Goal: Task Accomplishment & Management: Manage account settings

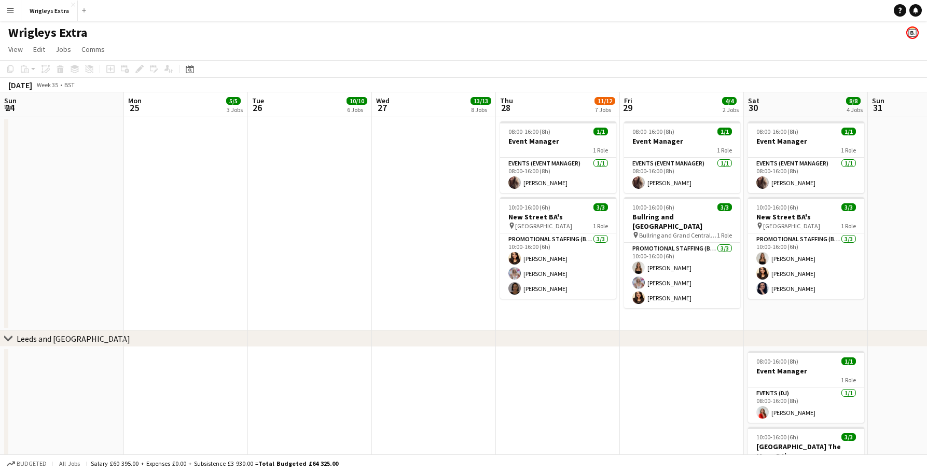
scroll to position [0, 240]
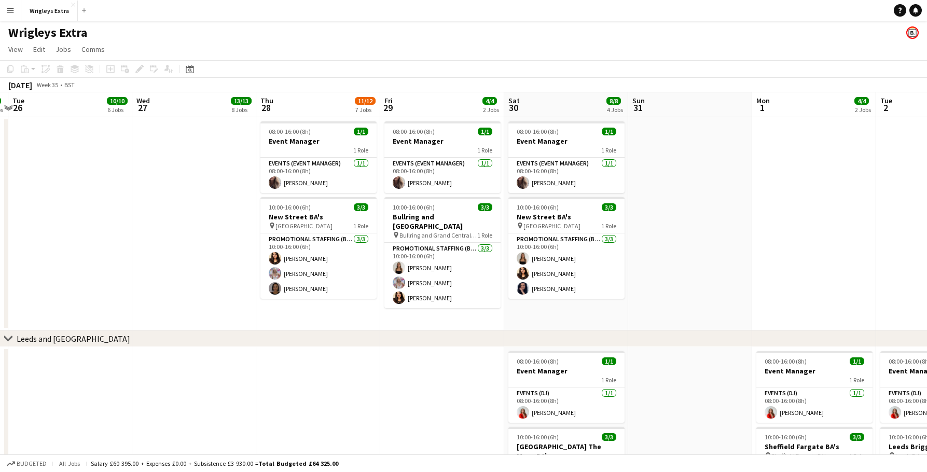
click at [18, 8] on button "Menu" at bounding box center [10, 10] width 21 height 21
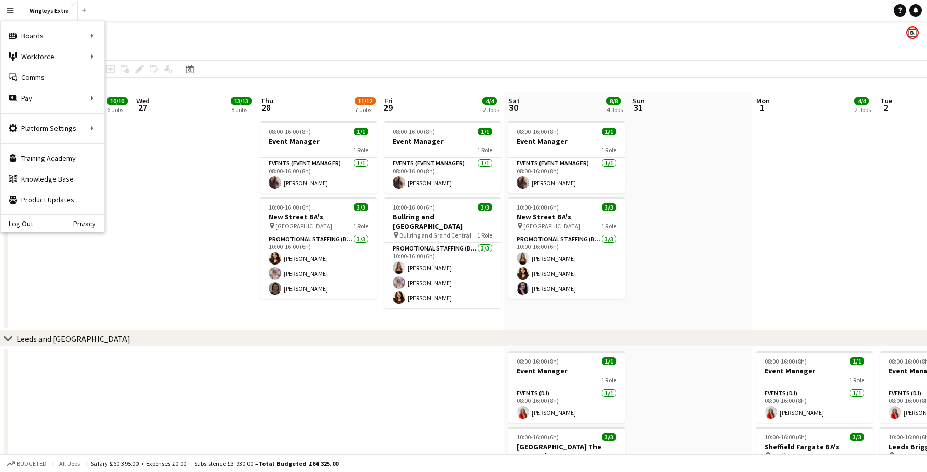
click at [193, 34] on div "Wrigleys Extra" at bounding box center [463, 31] width 927 height 20
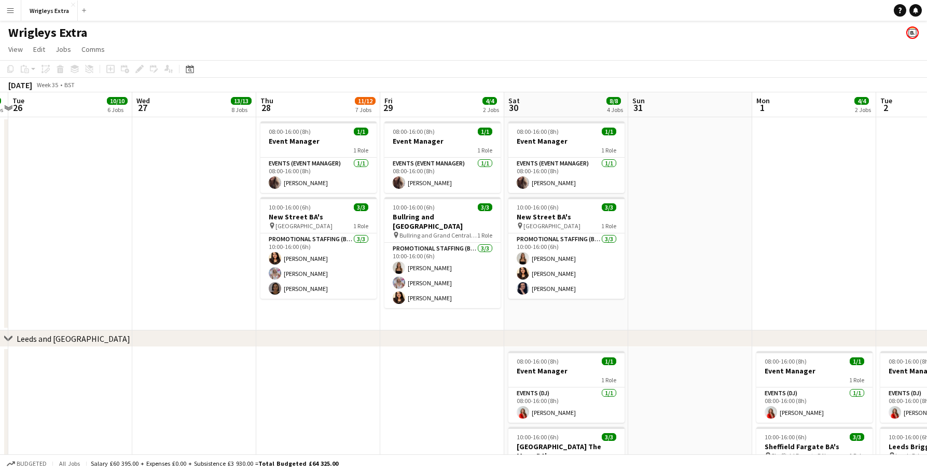
click at [7, 17] on button "Menu" at bounding box center [10, 10] width 21 height 21
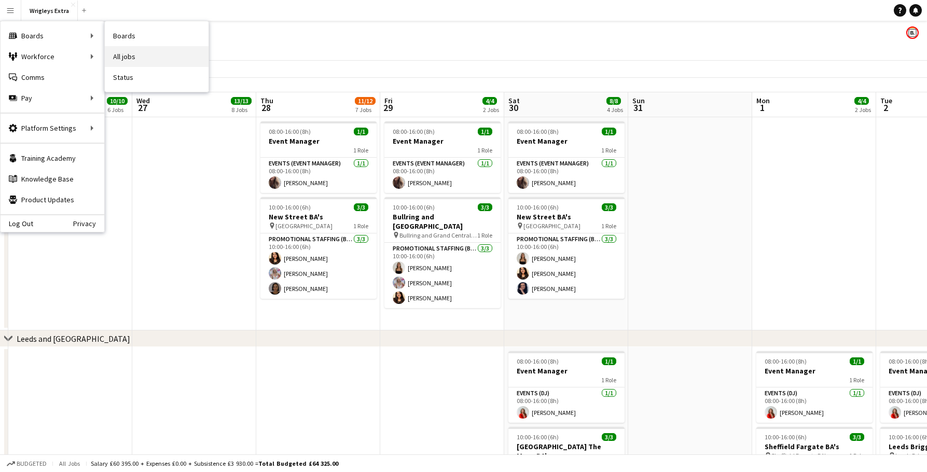
click at [136, 54] on link "All jobs" at bounding box center [157, 56] width 104 height 21
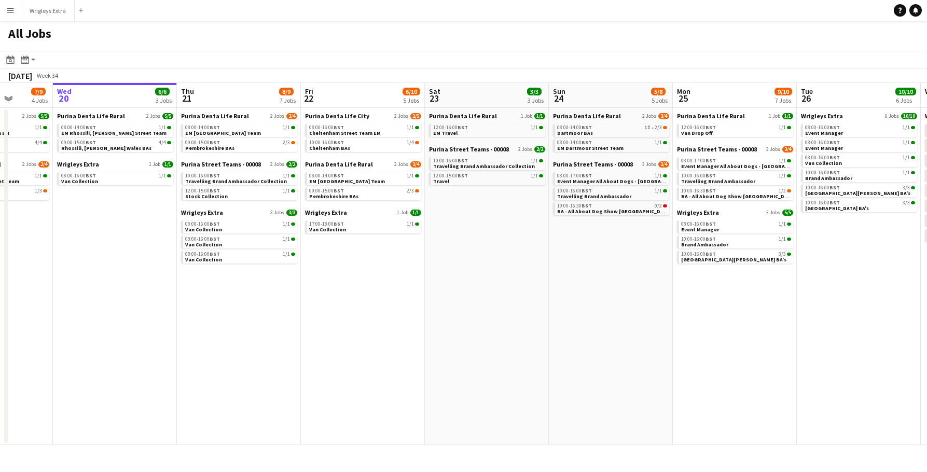
scroll to position [0, 336]
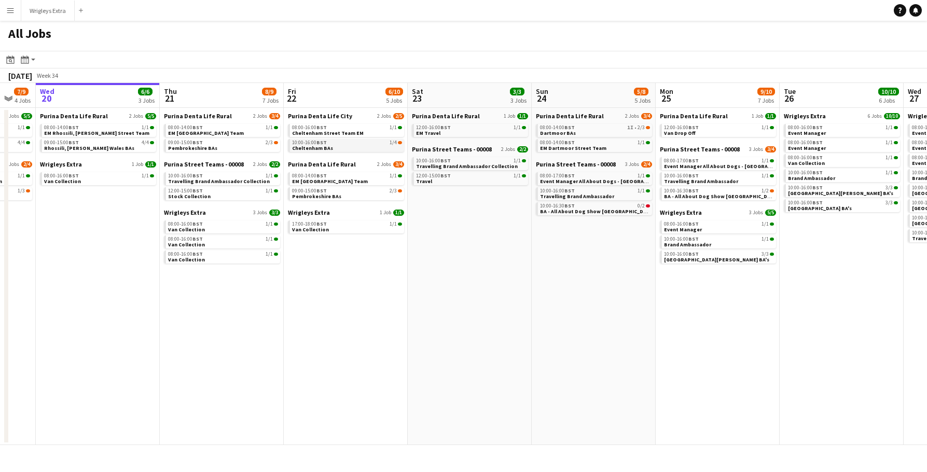
click at [338, 142] on div "10:00-16:00 BST 1/4" at bounding box center [347, 142] width 110 height 5
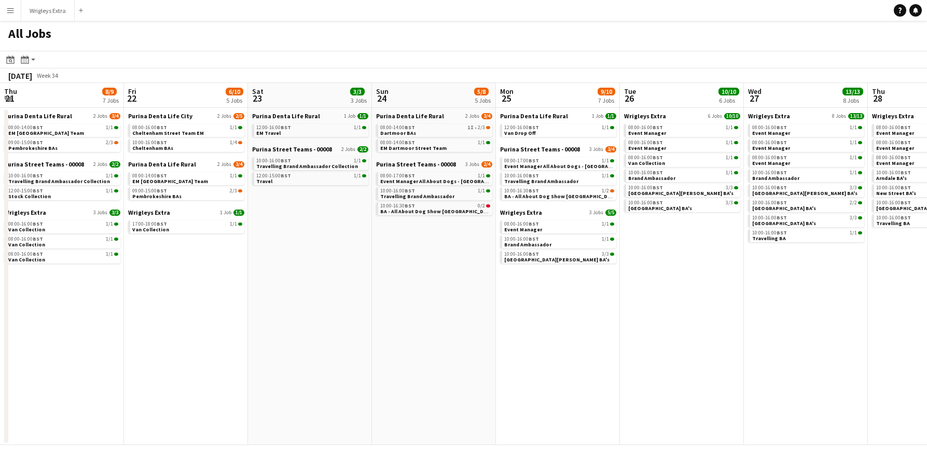
scroll to position [0, 375]
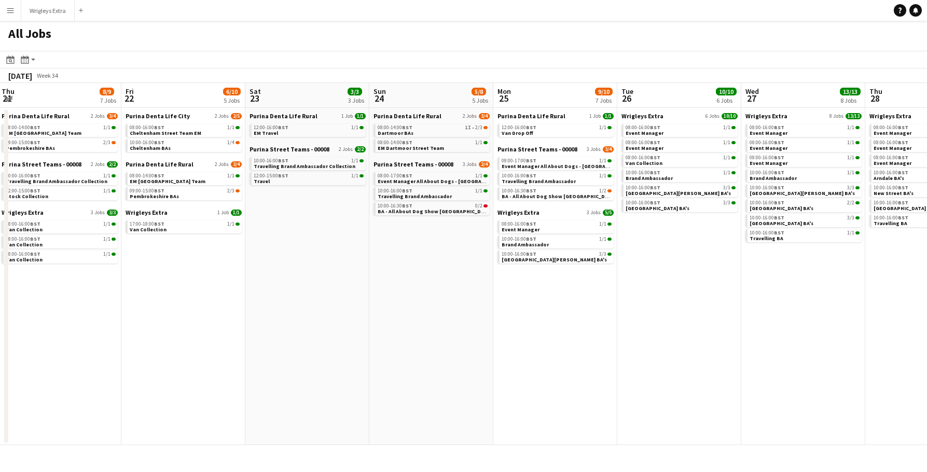
click at [447, 210] on span "BA - All About Dog Show [GEOGRAPHIC_DATA]" at bounding box center [435, 211] width 114 height 7
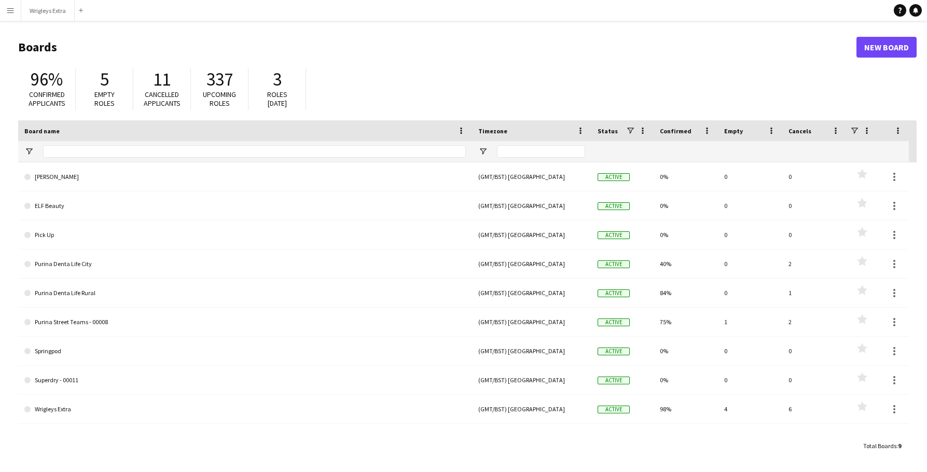
click at [6, 11] on button "Menu" at bounding box center [10, 10] width 21 height 21
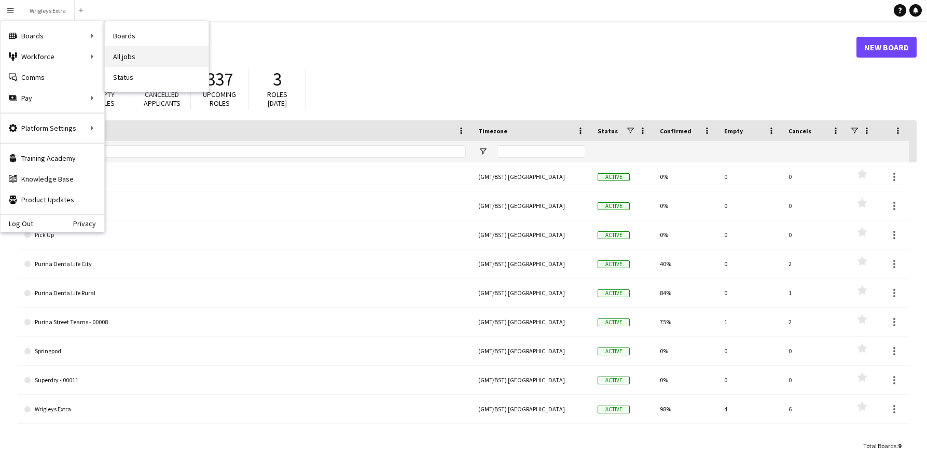
click at [128, 59] on link "All jobs" at bounding box center [157, 56] width 104 height 21
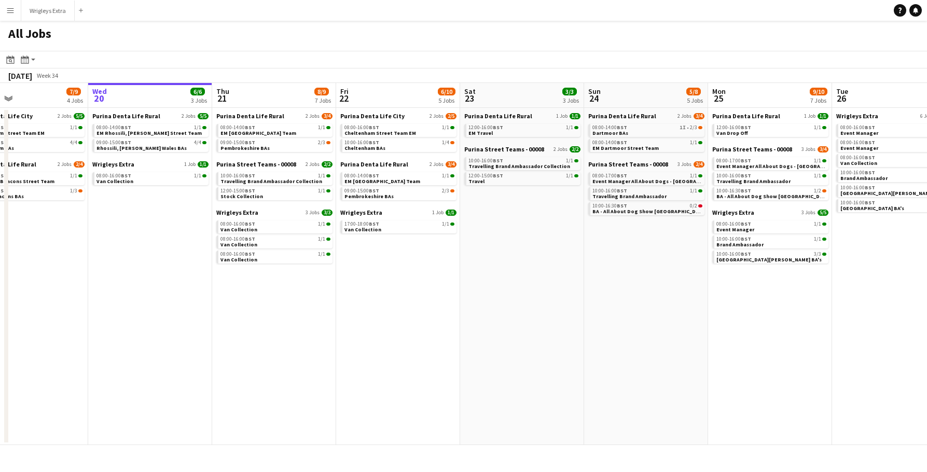
scroll to position [0, 285]
click at [296, 139] on link "09:00-15:00 BST 2/3 Pembrokeshire BAs" at bounding box center [275, 145] width 110 height 12
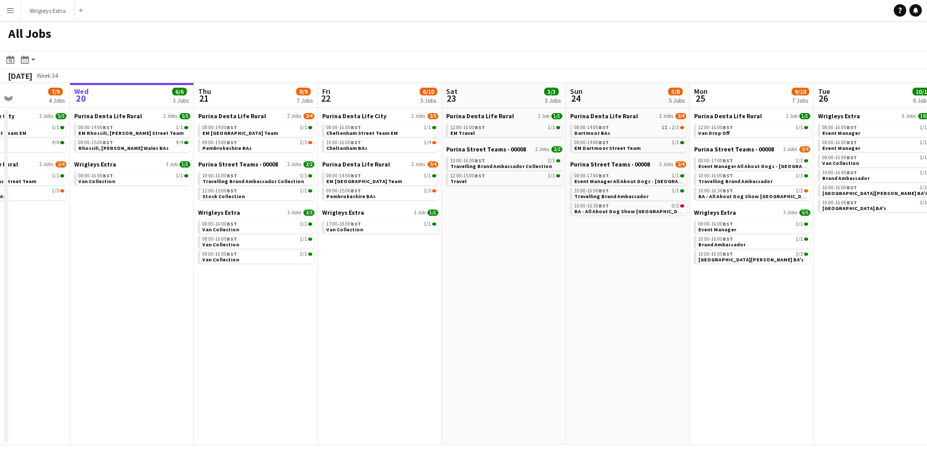
scroll to position [0, 301]
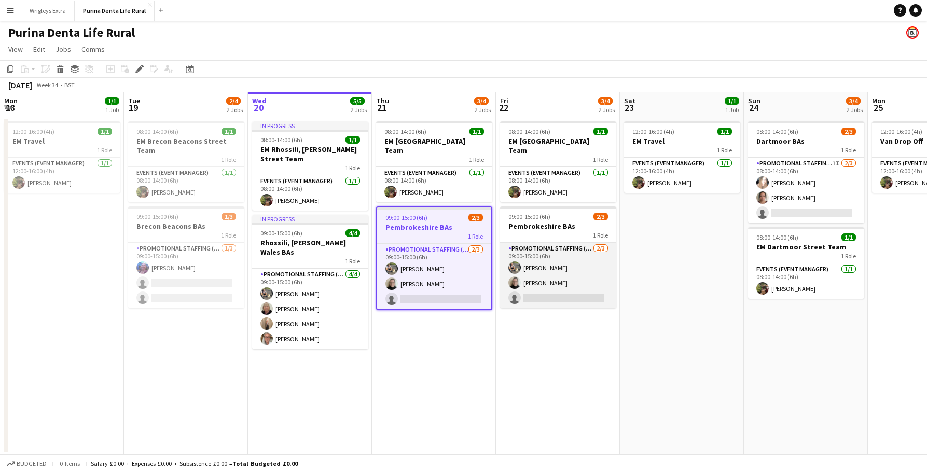
scroll to position [0, 357]
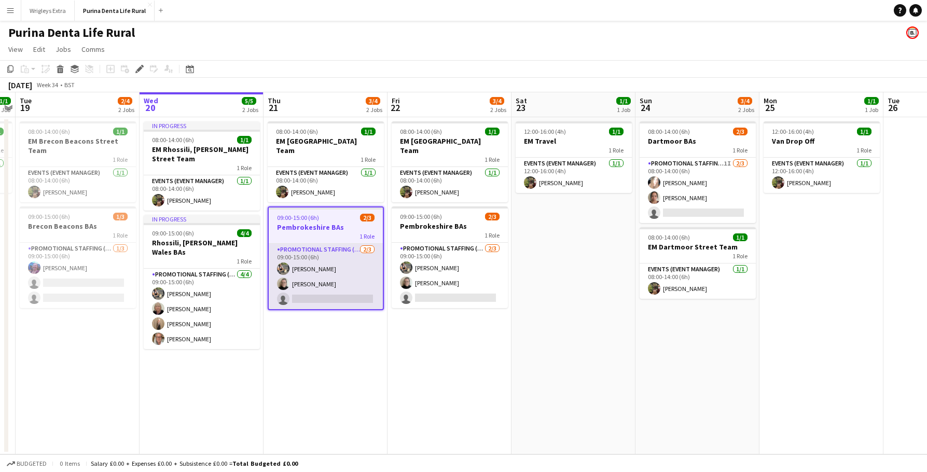
click at [327, 262] on app-card-role "Promotional Staffing (Brand Ambassadors) 2/3 09:00-15:00 (6h) Michal Kuman Alis…" at bounding box center [326, 276] width 114 height 65
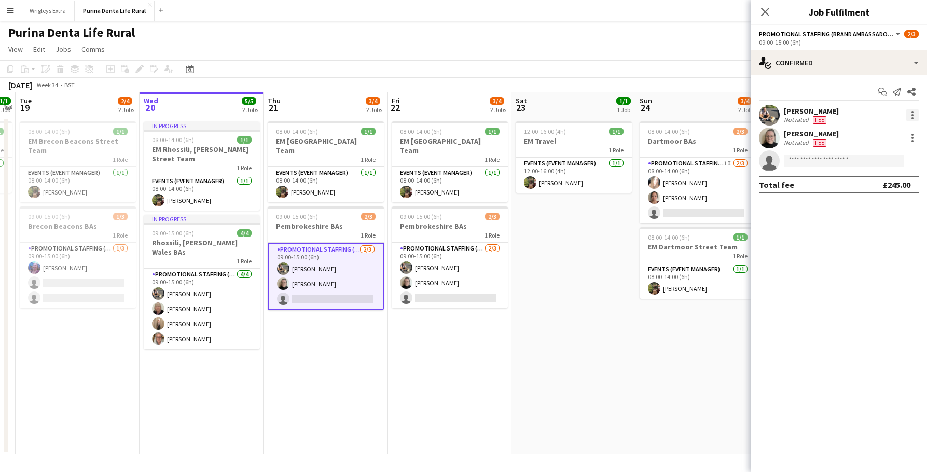
click at [912, 117] on div at bounding box center [913, 118] width 2 height 2
click at [573, 279] on div at bounding box center [463, 236] width 927 height 472
click at [573, 279] on app-date-cell "12:00-16:00 (4h) 1/1 EM Travel 1 Role Events (Event Manager) 1/1 12:00-16:00 (4…" at bounding box center [574, 285] width 124 height 337
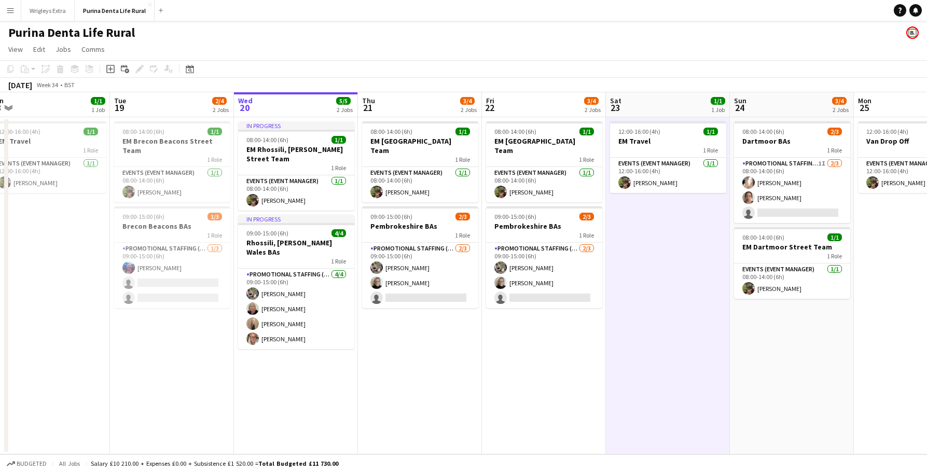
scroll to position [0, 264]
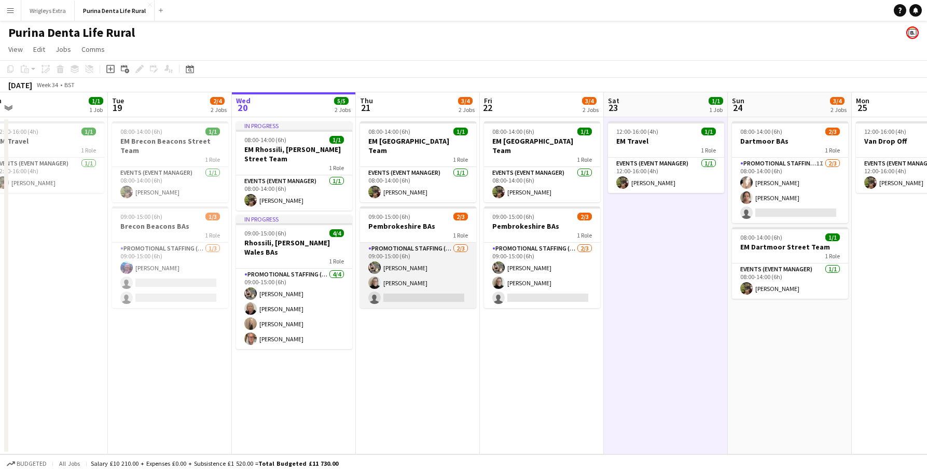
click at [399, 286] on app-card-role "Promotional Staffing (Brand Ambassadors) 2/3 09:00-15:00 (6h) Michal Kuman Alis…" at bounding box center [418, 275] width 116 height 65
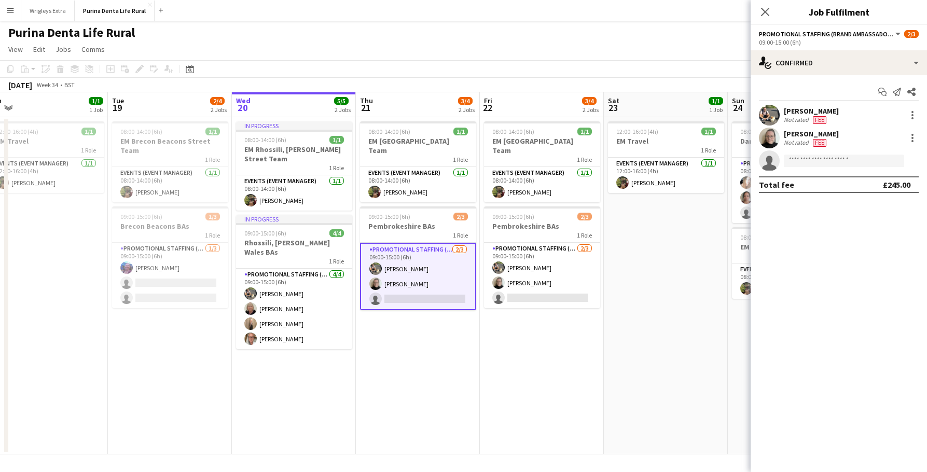
click at [394, 331] on app-date-cell "08:00-14:00 (6h) 1/1 EM Pembrokeshire Street Team 1 Role Events (Event Manager)…" at bounding box center [418, 285] width 124 height 337
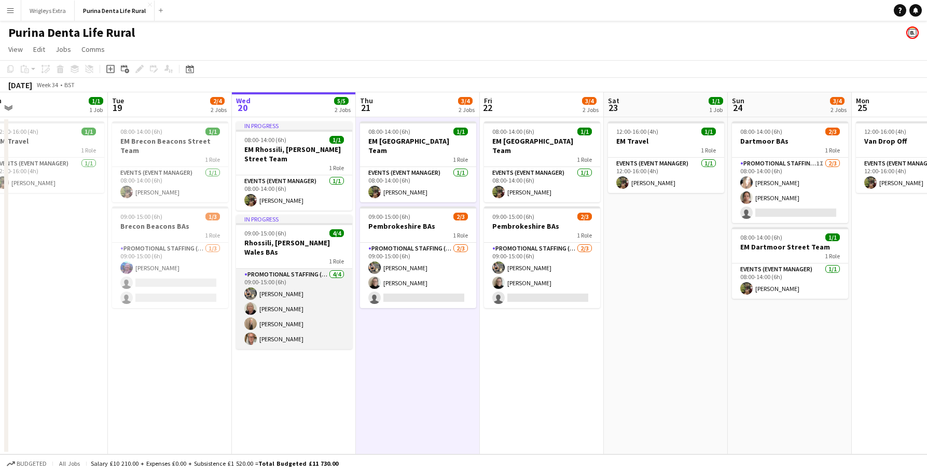
click at [261, 321] on app-card-role "Promotional Staffing (Brand Ambassadors) 4/4 09:00-15:00 (6h) Michal Kuman Chri…" at bounding box center [294, 309] width 116 height 80
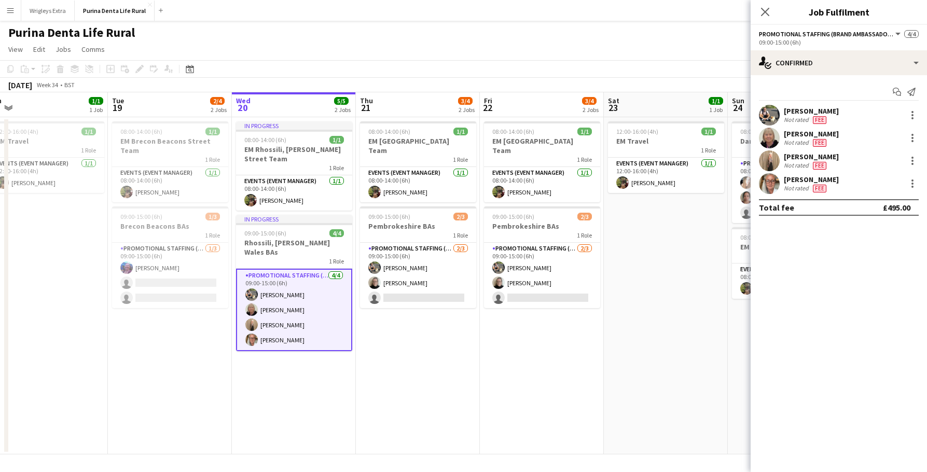
click at [764, 179] on app-user-avatar at bounding box center [769, 183] width 21 height 21
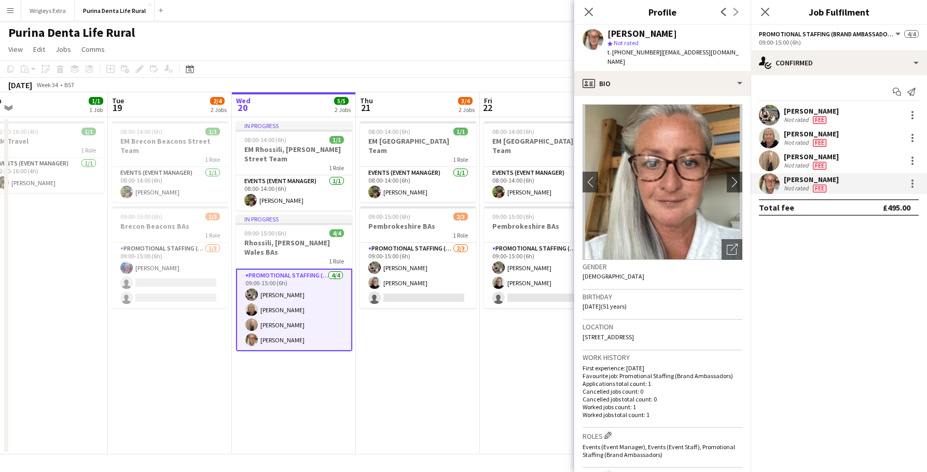
click at [478, 42] on app-page-menu "View Day view expanded Day view collapsed Month view Date picker Jump to today …" at bounding box center [463, 50] width 927 height 20
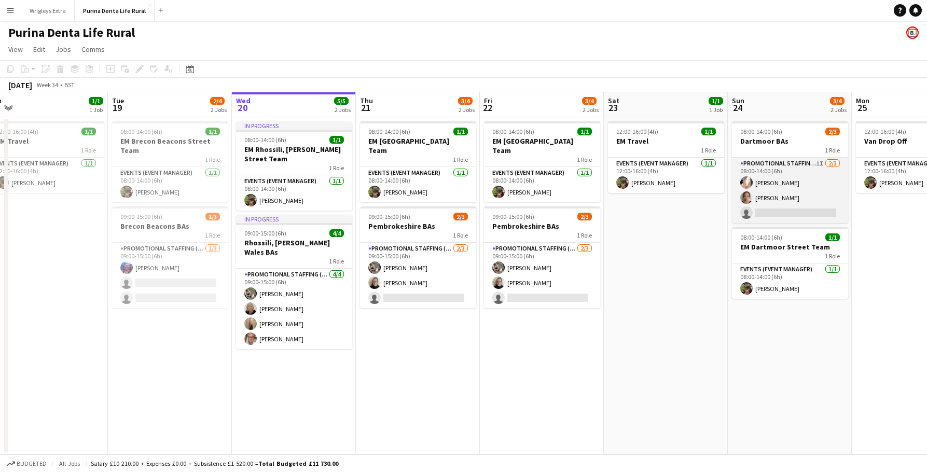
click at [792, 209] on app-card-role "Promotional Staffing (Brand Ambassadors) 1I 2/3 08:00-14:00 (6h) Kirsty Macdona…" at bounding box center [790, 190] width 116 height 65
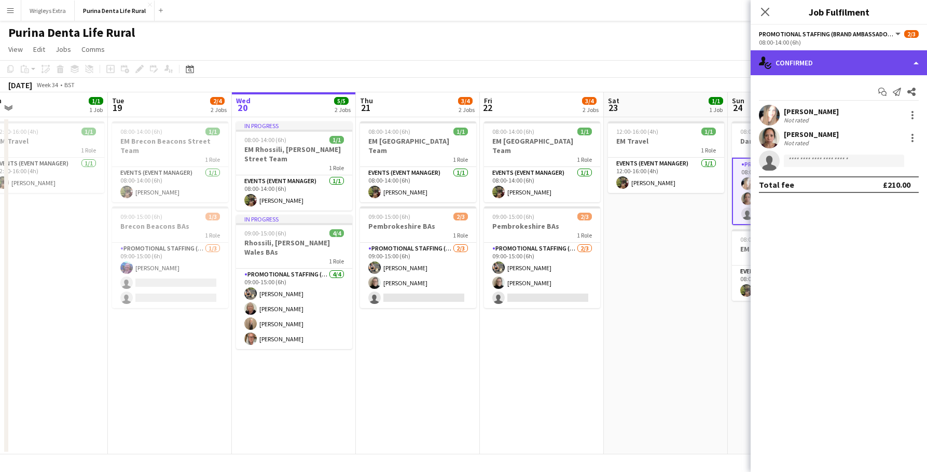
click at [841, 70] on div "single-neutral-actions-check-2 Confirmed" at bounding box center [839, 62] width 176 height 25
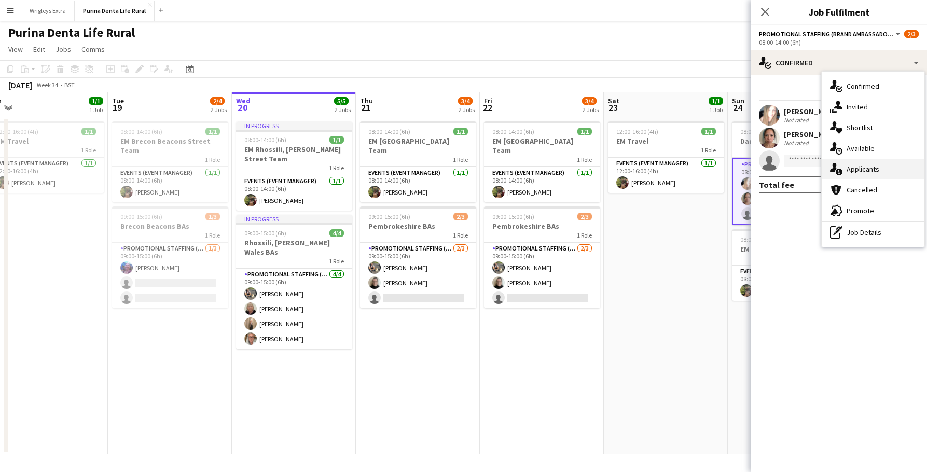
click at [892, 177] on div "single-neutral-actions-information Applicants" at bounding box center [873, 169] width 103 height 21
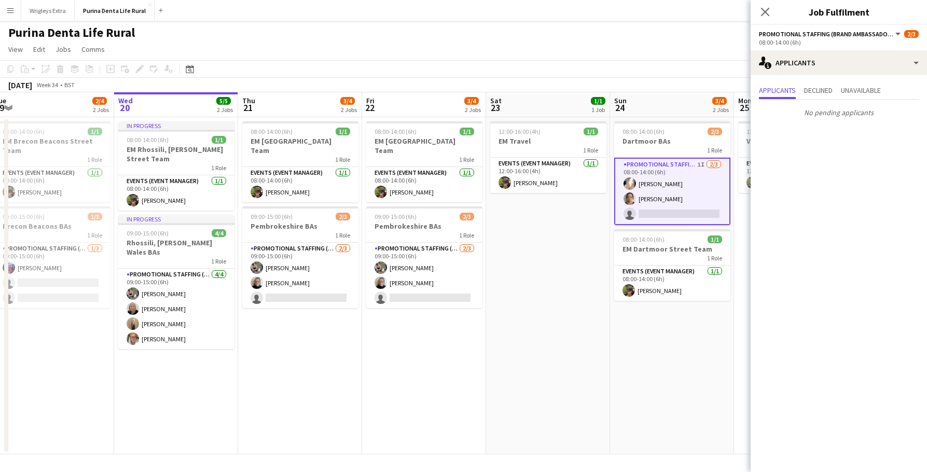
scroll to position [0, 382]
click at [824, 51] on div "single-neutral-actions-information Applicants" at bounding box center [839, 62] width 176 height 25
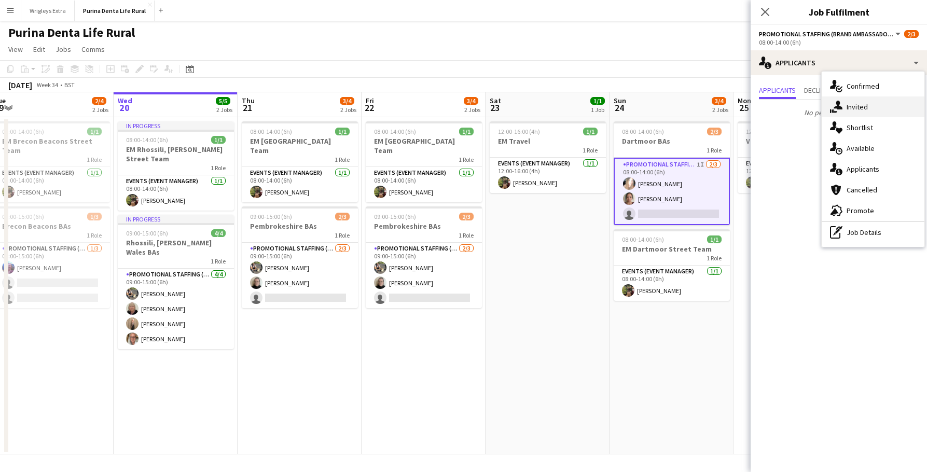
click at [859, 105] on div "single-neutral-actions-share-1 Invited" at bounding box center [873, 107] width 103 height 21
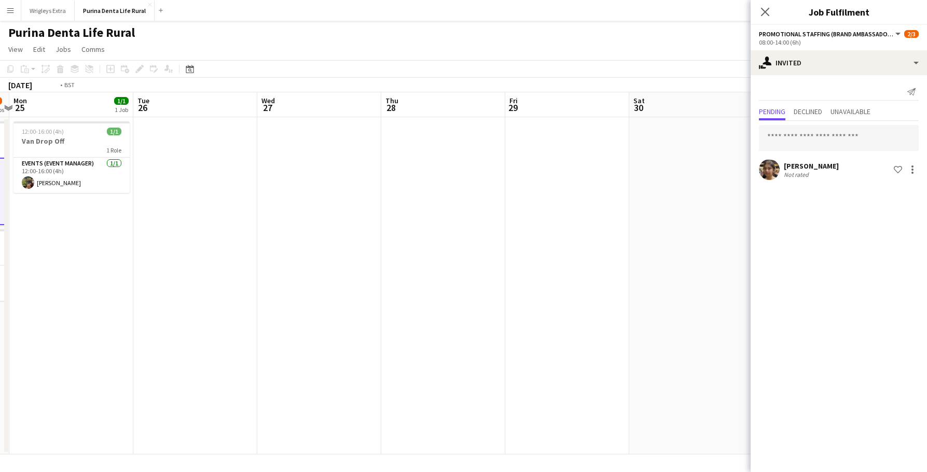
scroll to position [0, 389]
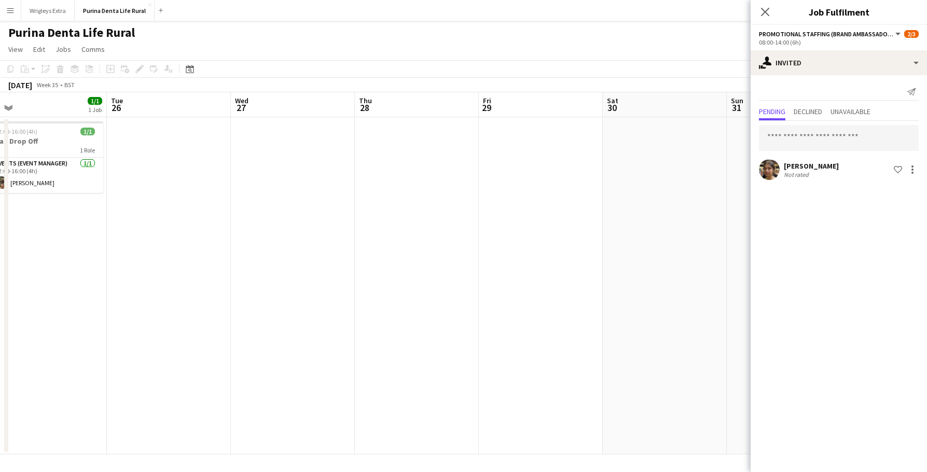
click at [221, 55] on app-page-menu "View Day view expanded Day view collapsed Month view Date picker Jump to today …" at bounding box center [463, 50] width 927 height 20
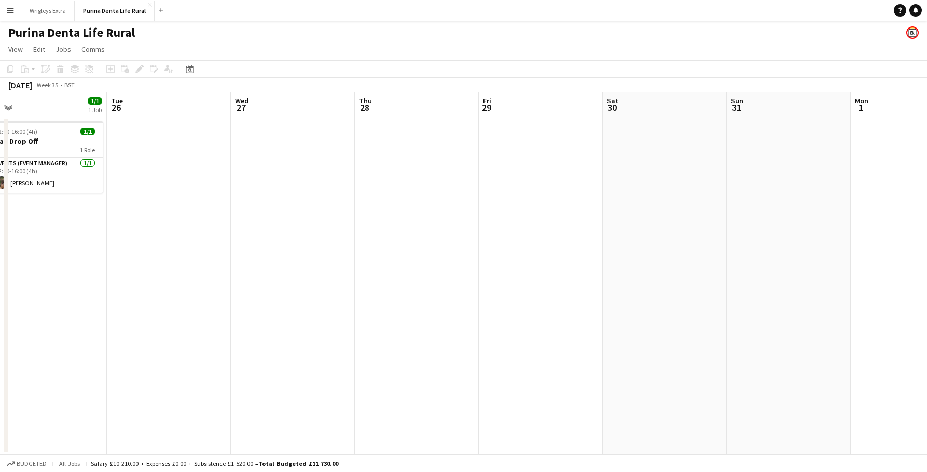
click at [9, 13] on app-icon "Menu" at bounding box center [10, 10] width 8 height 8
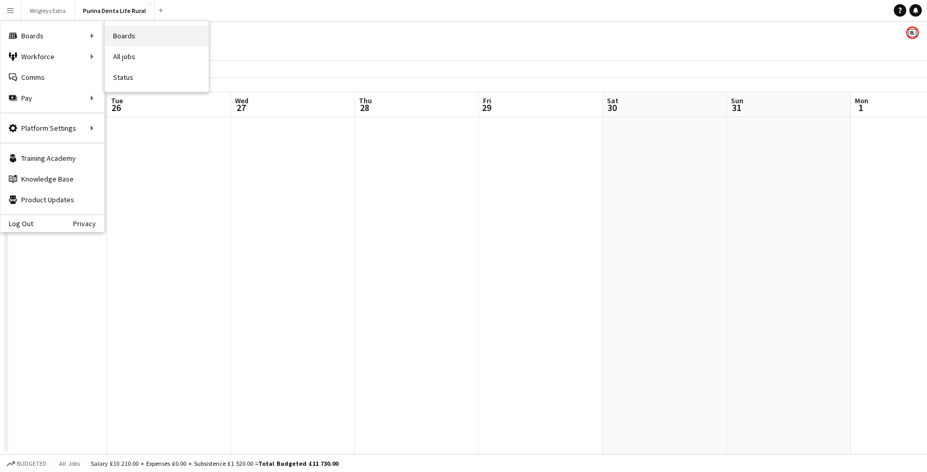
click at [129, 42] on link "Boards" at bounding box center [157, 35] width 104 height 21
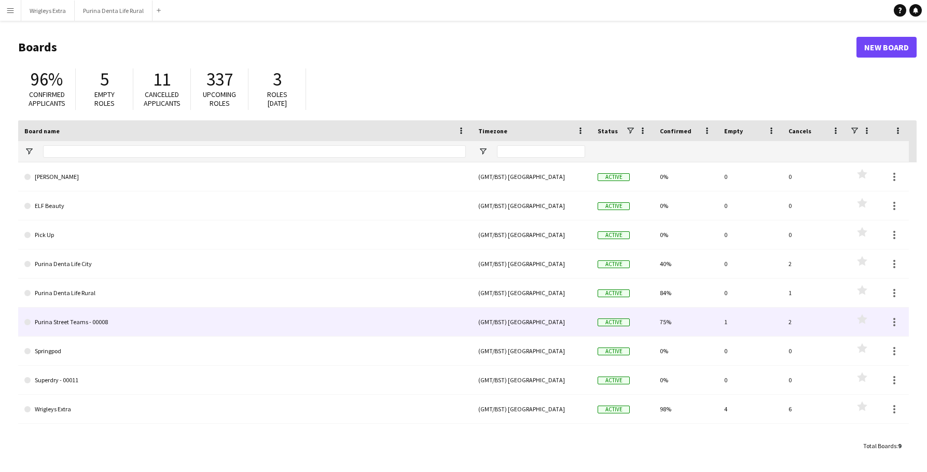
click at [210, 317] on link "Purina Street Teams - 00008" at bounding box center [245, 322] width 442 height 29
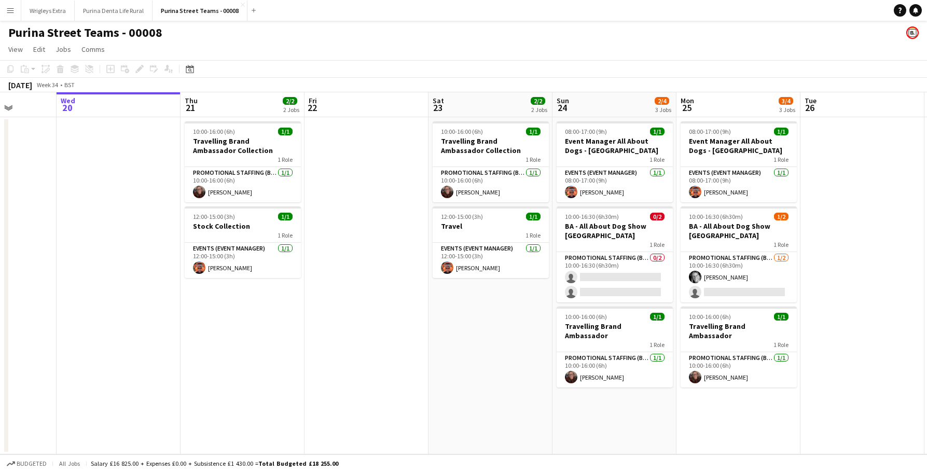
scroll to position [0, 325]
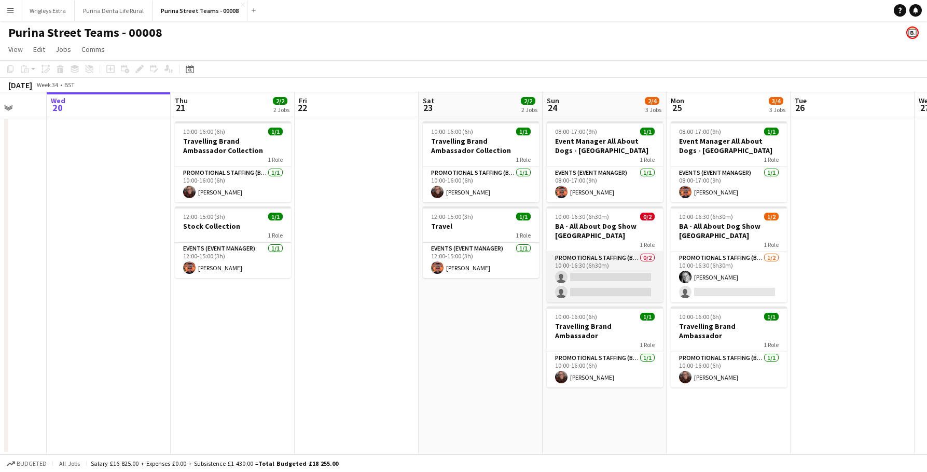
click at [611, 267] on app-card-role "Promotional Staffing (Brand Ambassadors) 0/2 10:00-16:30 (6h30m) single-neutral…" at bounding box center [605, 277] width 116 height 50
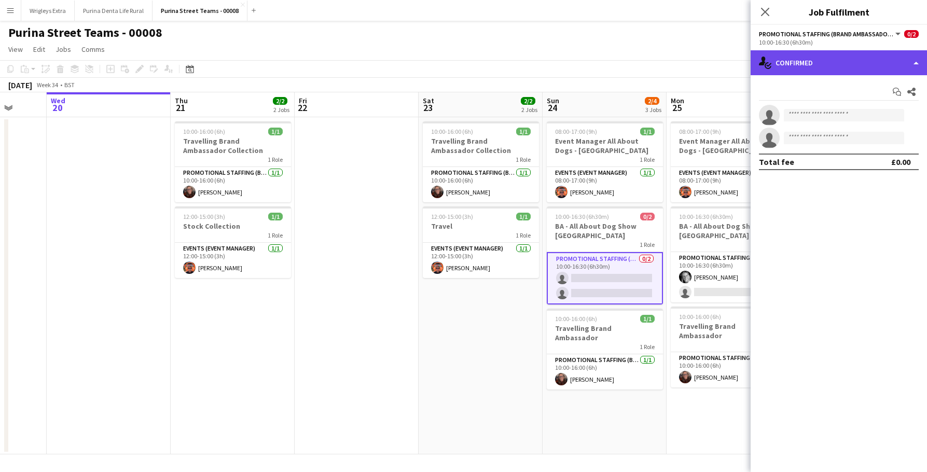
click at [827, 58] on div "single-neutral-actions-check-2 Confirmed" at bounding box center [839, 62] width 176 height 25
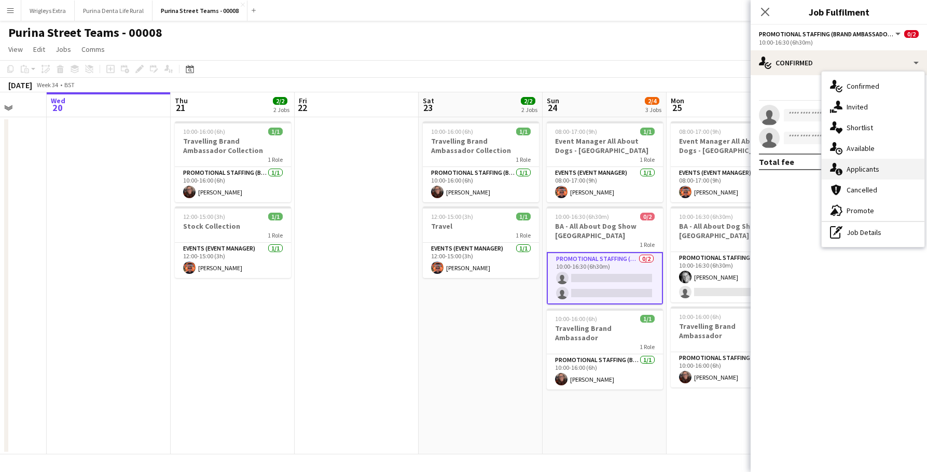
click at [872, 172] on div "single-neutral-actions-information Applicants" at bounding box center [873, 169] width 103 height 21
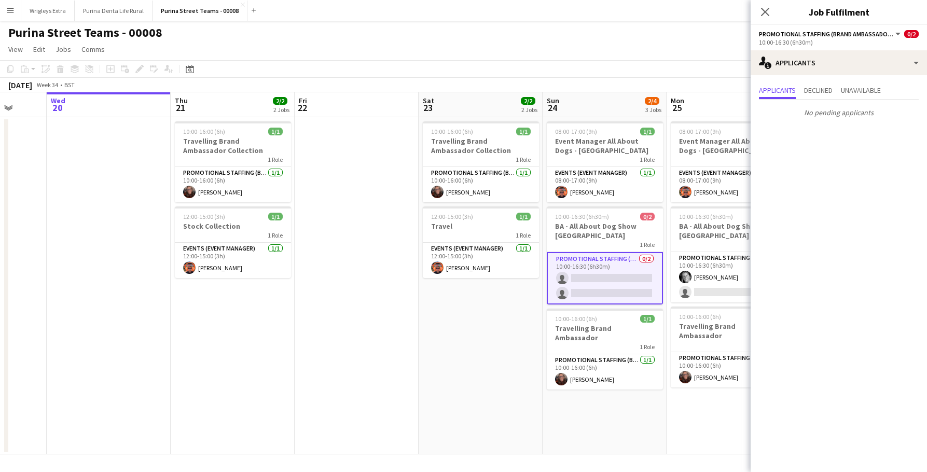
scroll to position [0, 326]
click at [621, 282] on app-card-role "Promotional Staffing (Brand Ambassadors) 0/2 10:00-16:30 (6h30m) single-neutral…" at bounding box center [604, 278] width 116 height 52
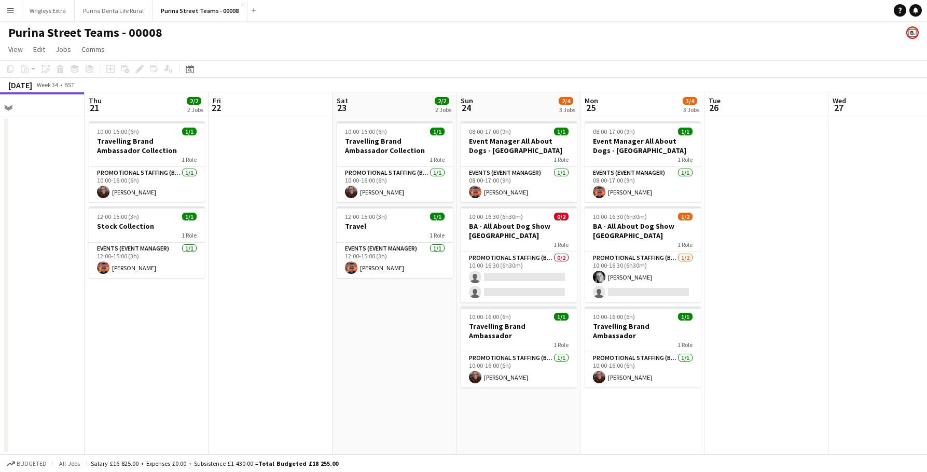
scroll to position [0, 414]
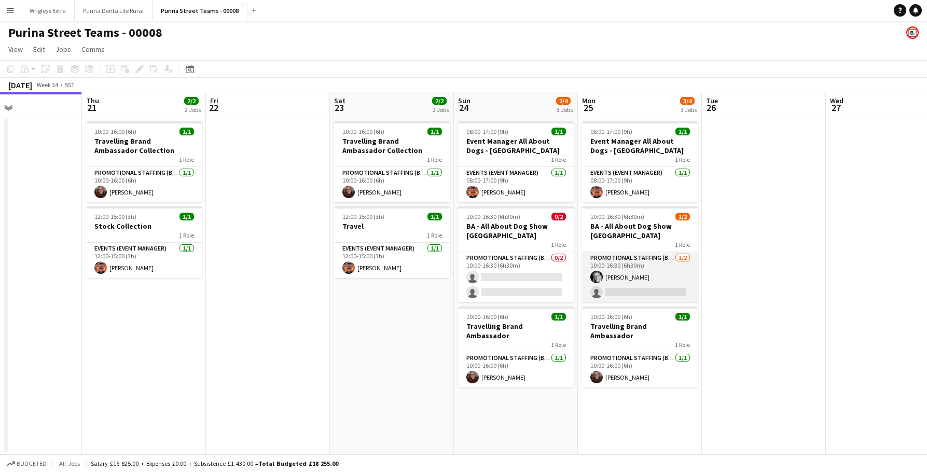
click at [622, 279] on app-card-role "Promotional Staffing (Brand Ambassadors) [DATE] 10:00-16:30 (6h30m) [PERSON_NAM…" at bounding box center [640, 277] width 116 height 50
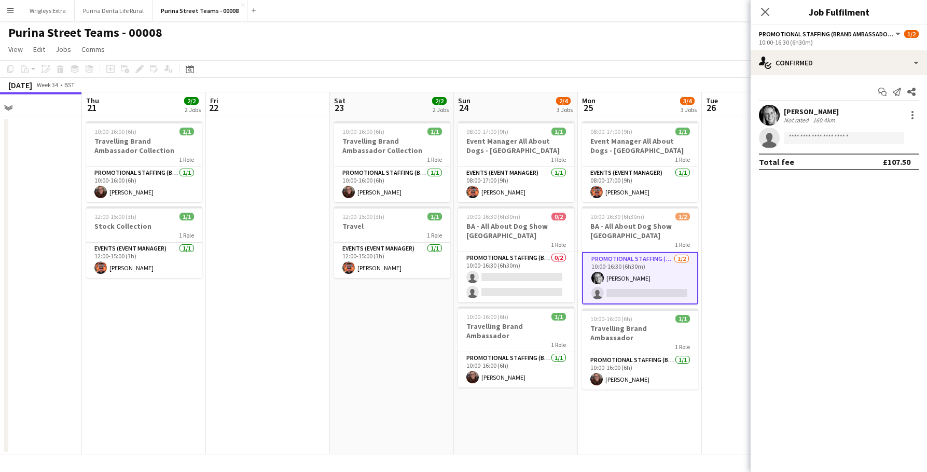
click at [762, 111] on app-user-avatar at bounding box center [769, 115] width 21 height 21
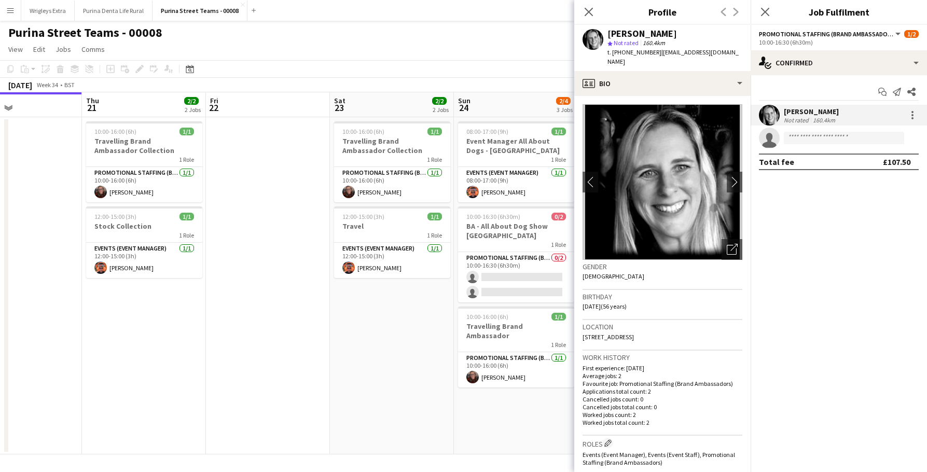
click at [510, 57] on app-page-menu "View Day view expanded Day view collapsed Month view Date picker Jump to today …" at bounding box center [463, 50] width 927 height 20
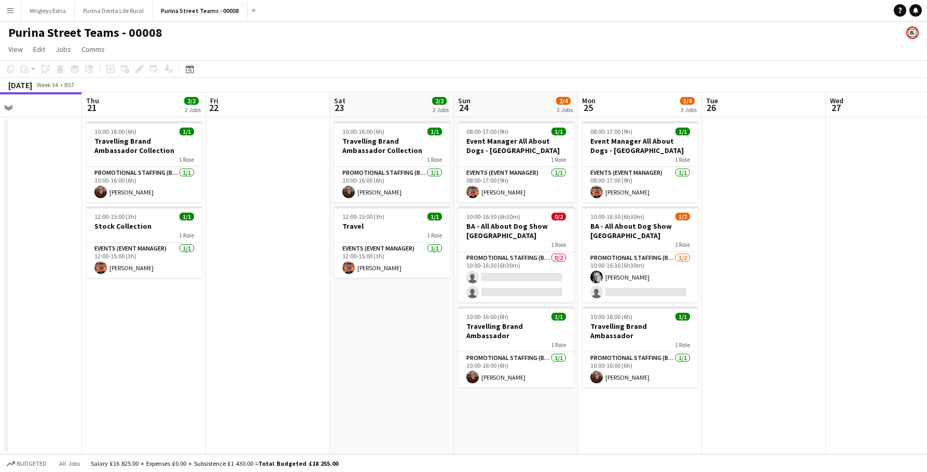
click at [9, 16] on button "Menu" at bounding box center [10, 10] width 21 height 21
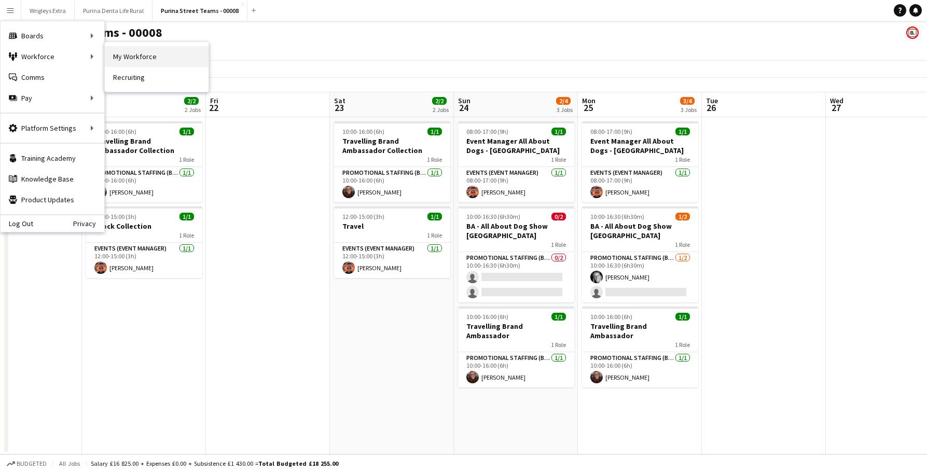
click at [144, 57] on link "My Workforce" at bounding box center [157, 56] width 104 height 21
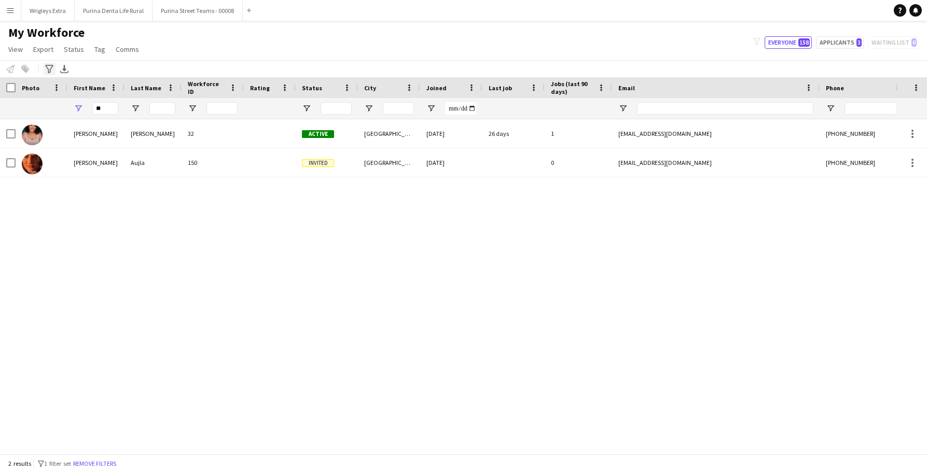
click at [50, 68] on icon "Advanced filters" at bounding box center [49, 69] width 8 height 8
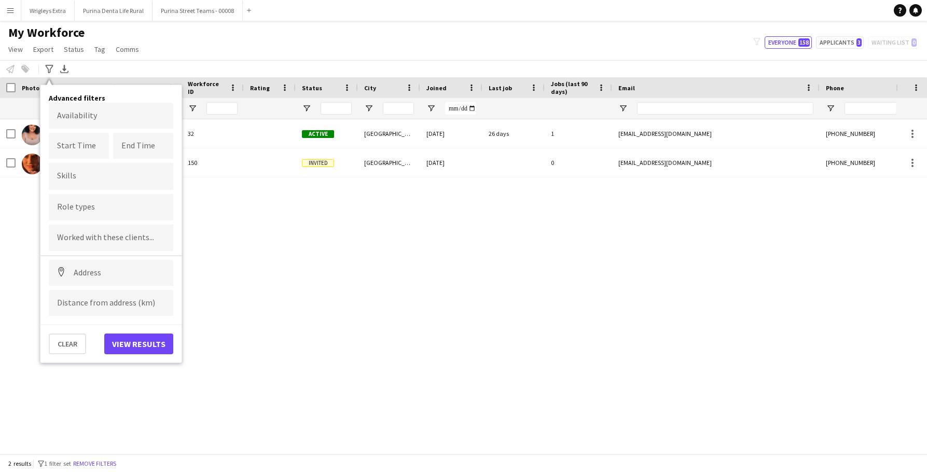
click at [229, 66] on div "Notify workforce Add to tag Select at least one crew to tag him or her. Advance…" at bounding box center [463, 68] width 927 height 17
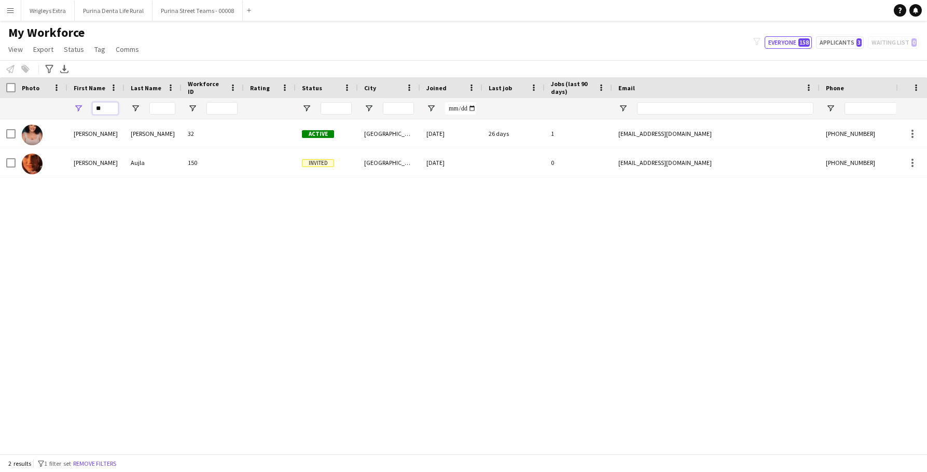
drag, startPoint x: 111, startPoint y: 109, endPoint x: 113, endPoint y: 104, distance: 5.8
click at [111, 109] on input "**" at bounding box center [105, 108] width 26 height 12
type input "*"
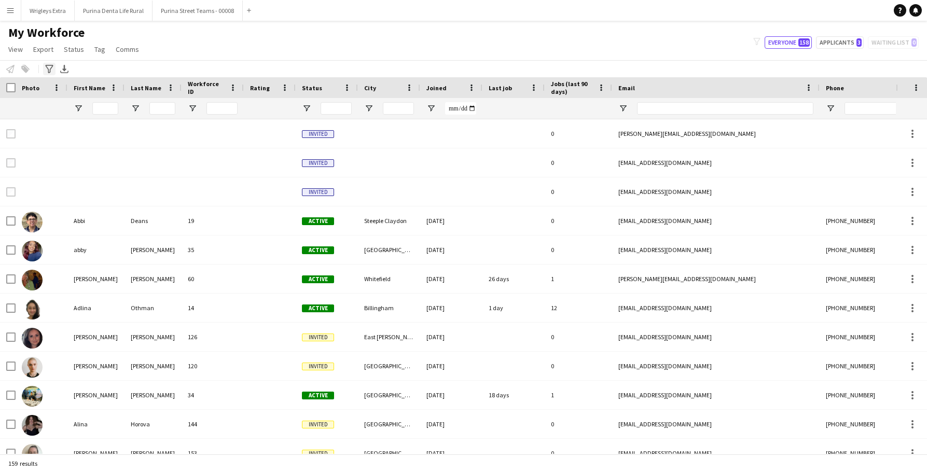
click at [48, 68] on icon at bounding box center [49, 69] width 8 height 8
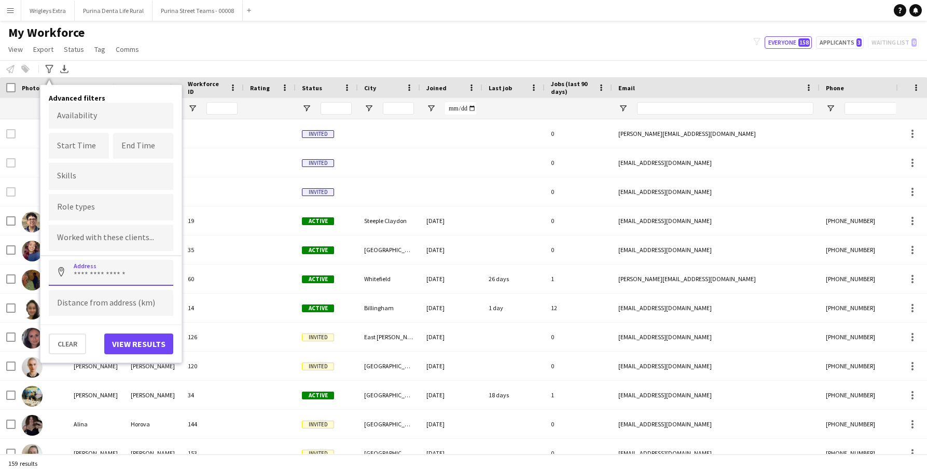
paste input "*******"
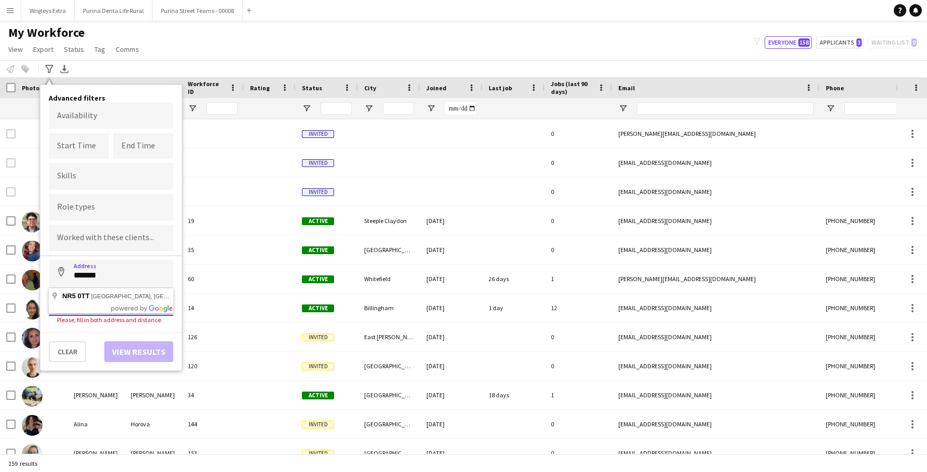
type input "**********"
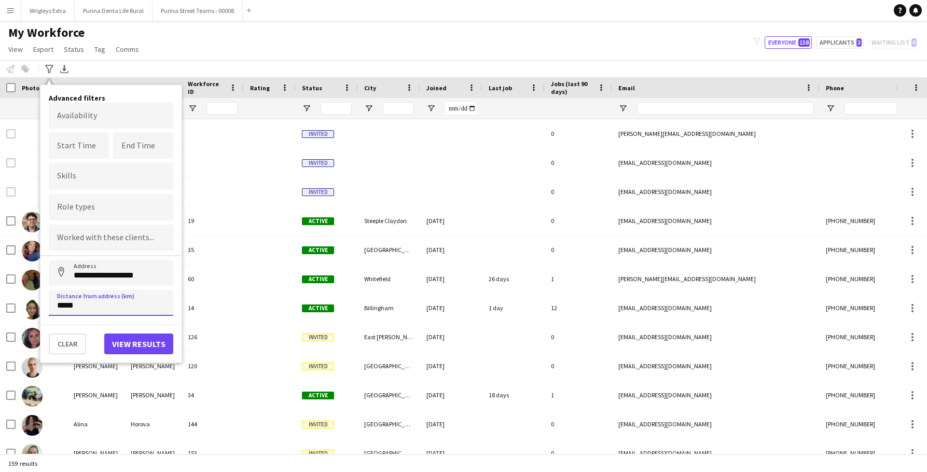
type input "*****"
click at [61, 273] on button "Address" at bounding box center [61, 272] width 25 height 25
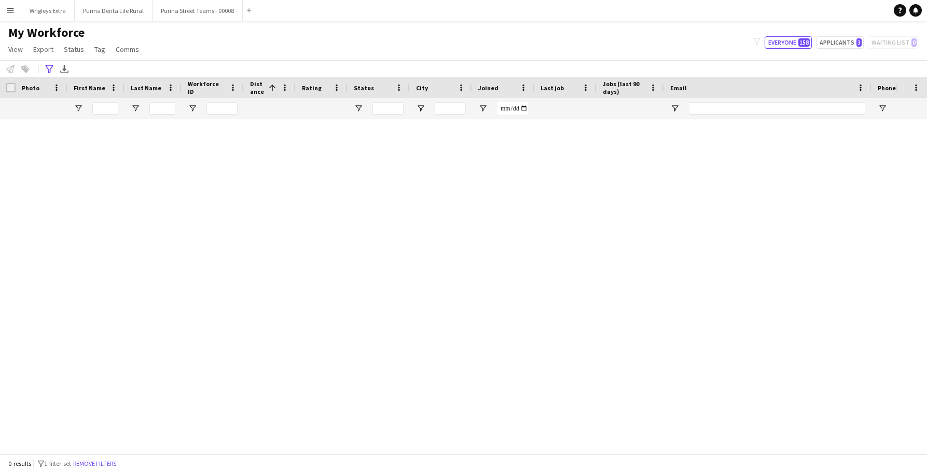
type input "**********"
click at [480, 290] on link "Remove filters" at bounding box center [483, 293] width 43 height 8
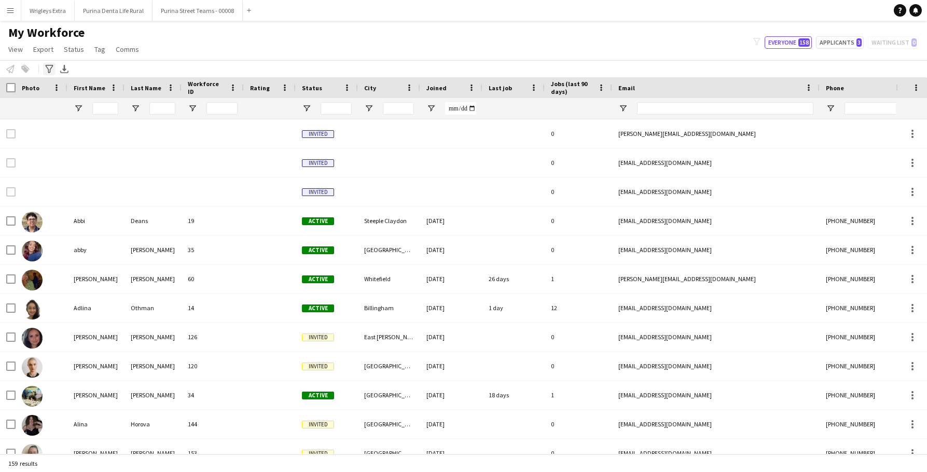
click at [48, 64] on div "Advanced filters" at bounding box center [49, 69] width 12 height 12
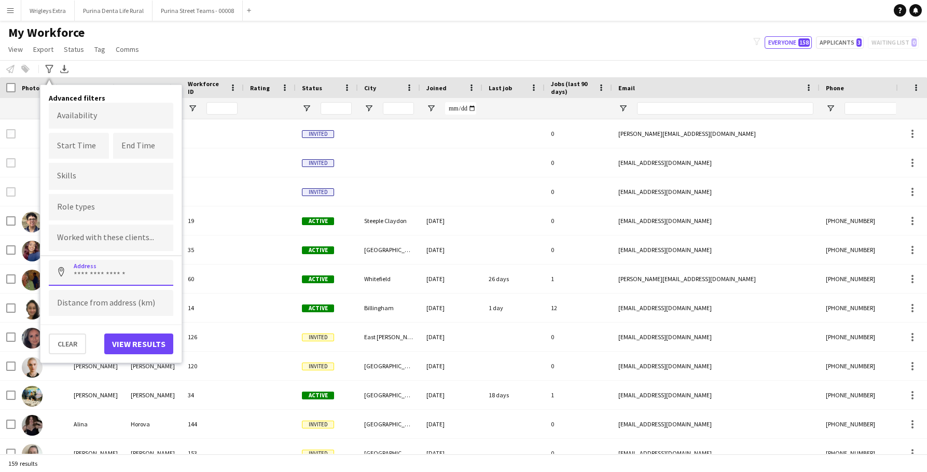
click at [109, 277] on input at bounding box center [111, 273] width 125 height 26
paste input "*******"
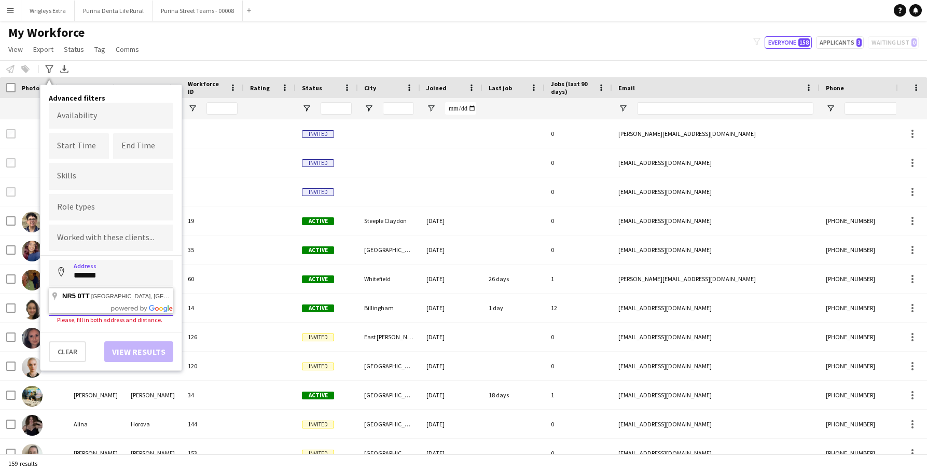
type input "**********"
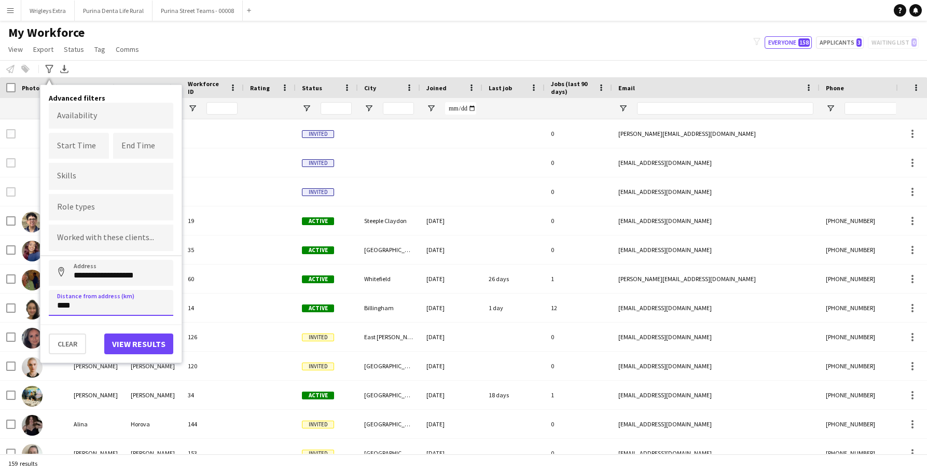
type input "*****"
click at [61, 273] on button "Address" at bounding box center [61, 272] width 25 height 25
type input "**********"
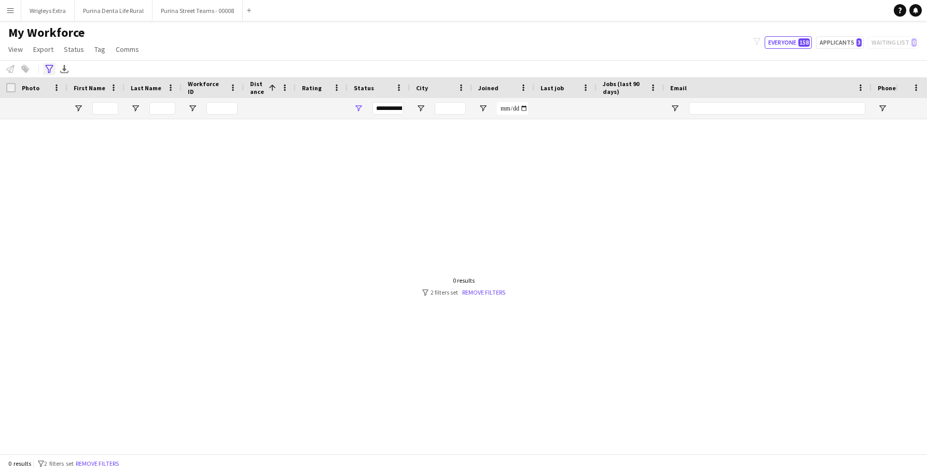
click at [52, 66] on icon at bounding box center [49, 69] width 8 height 8
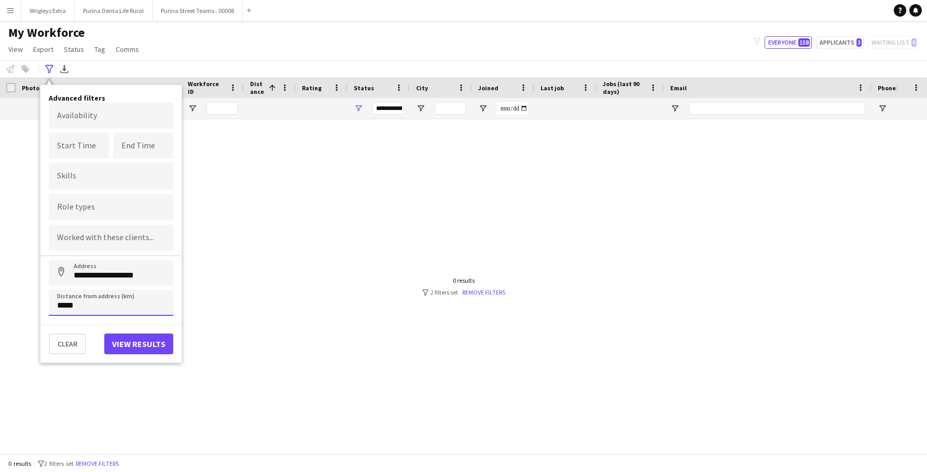
click at [89, 311] on input "*****" at bounding box center [111, 303] width 125 height 26
type input "****"
type input "*****"
click at [61, 273] on button "Address" at bounding box center [61, 272] width 25 height 25
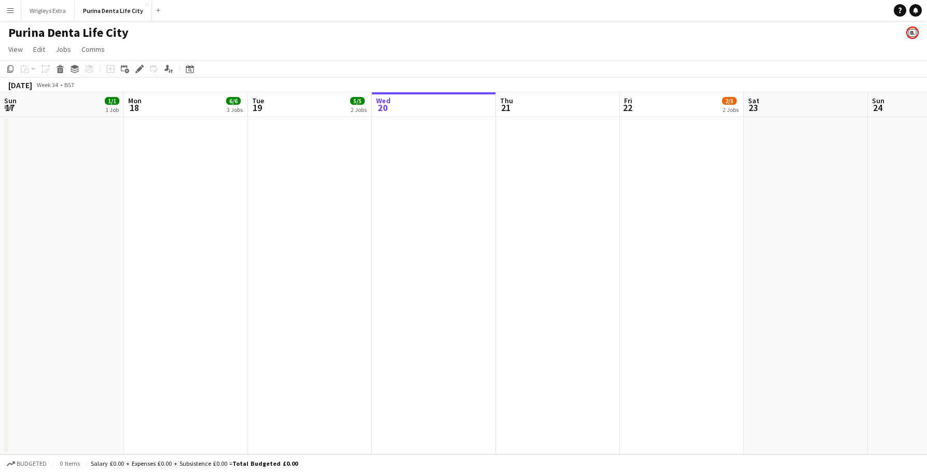
scroll to position [0, 357]
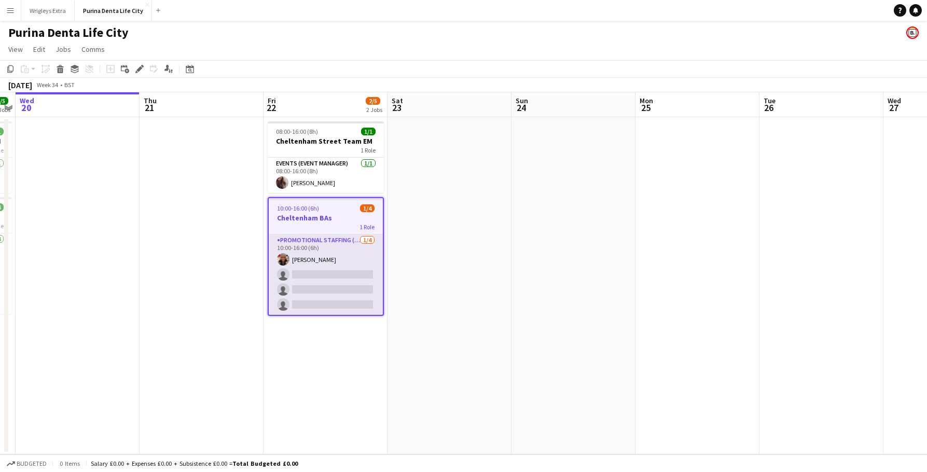
click at [345, 305] on app-card-role "Promotional Staffing (Brand Ambassadors) [DATE] 10:00-16:00 (6h) [PERSON_NAME] …" at bounding box center [326, 275] width 114 height 80
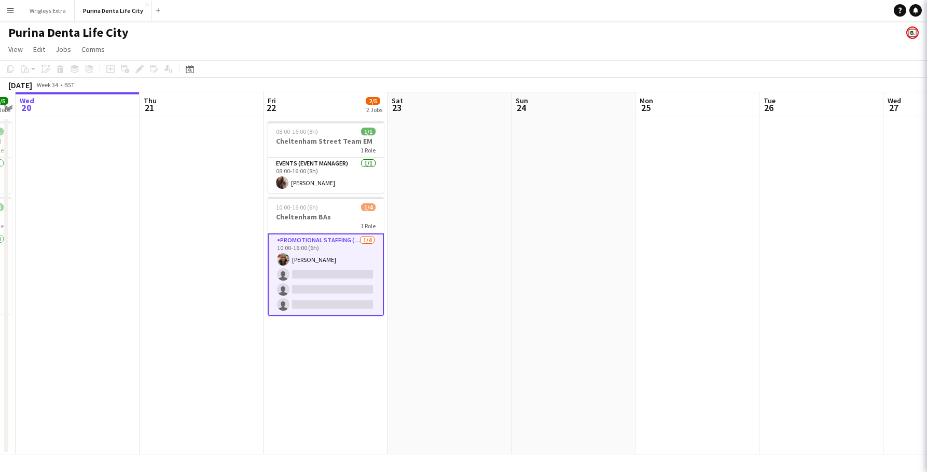
scroll to position [0, 357]
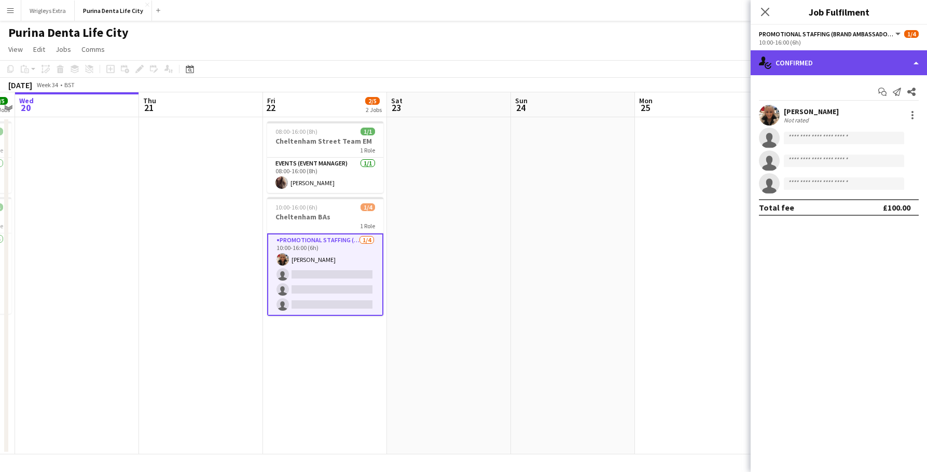
click at [841, 69] on div "single-neutral-actions-check-2 Confirmed" at bounding box center [839, 62] width 176 height 25
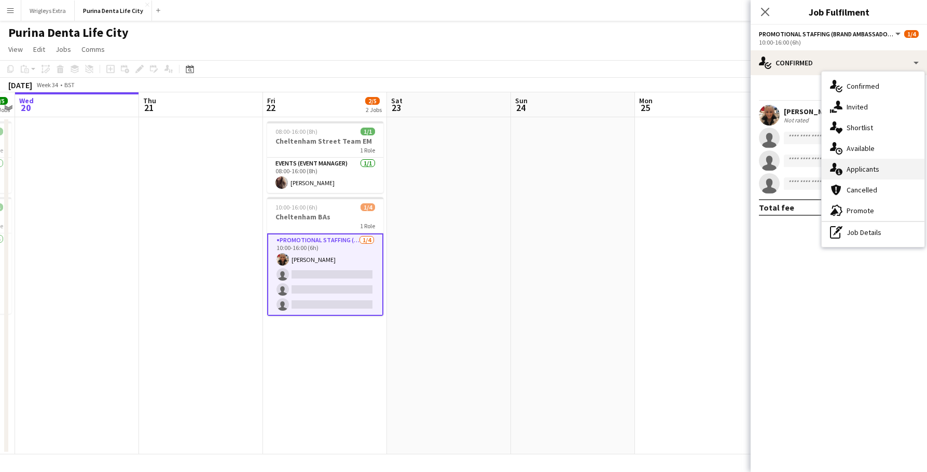
click at [865, 170] on div "single-neutral-actions-information Applicants" at bounding box center [873, 169] width 103 height 21
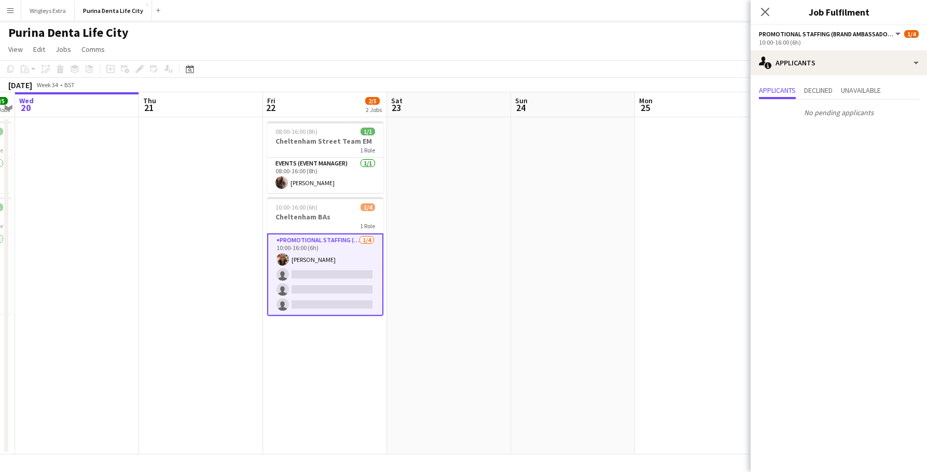
click at [626, 55] on app-page-menu "View Day view expanded Day view collapsed Month view Date picker Jump to today …" at bounding box center [463, 50] width 927 height 20
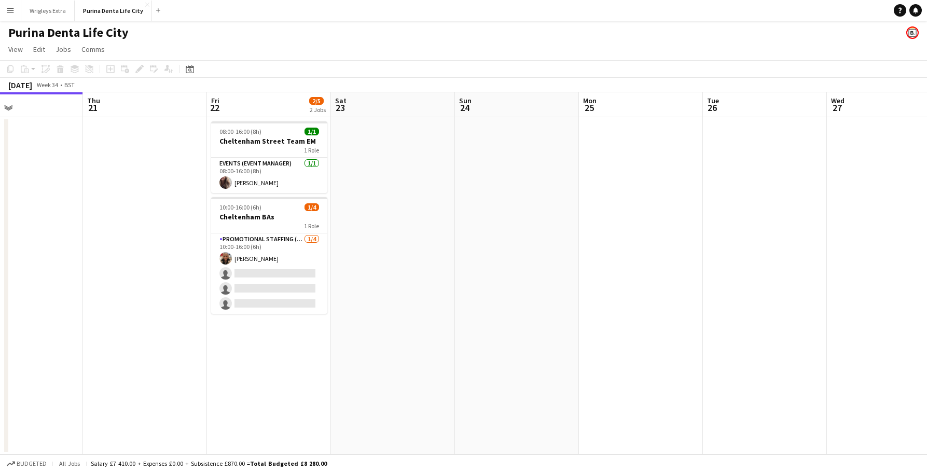
scroll to position [0, 420]
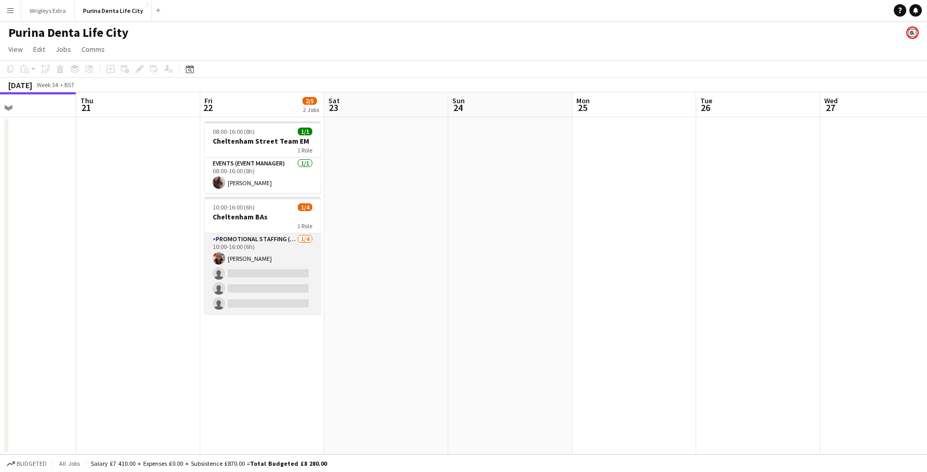
click at [282, 286] on app-card-role "Promotional Staffing (Brand Ambassadors) 1/4 10:00-16:00 (6h) Jenny Adey single…" at bounding box center [262, 274] width 116 height 80
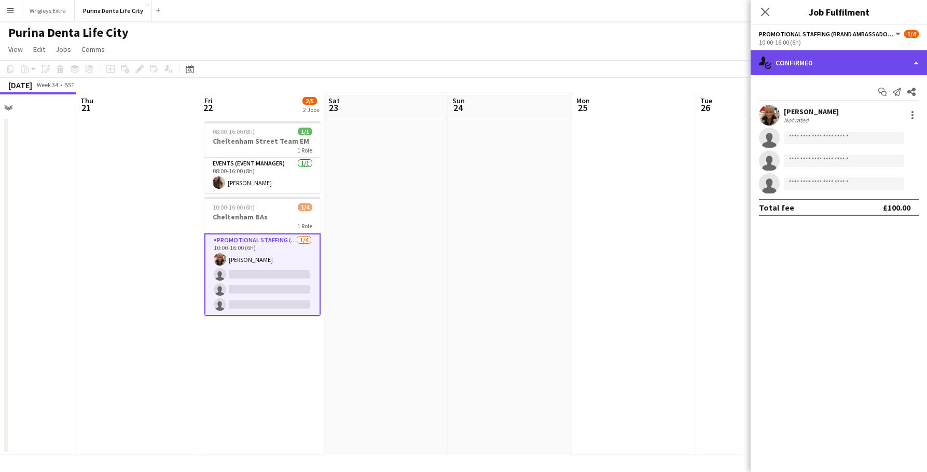
click at [789, 60] on div "single-neutral-actions-check-2 Confirmed" at bounding box center [839, 62] width 176 height 25
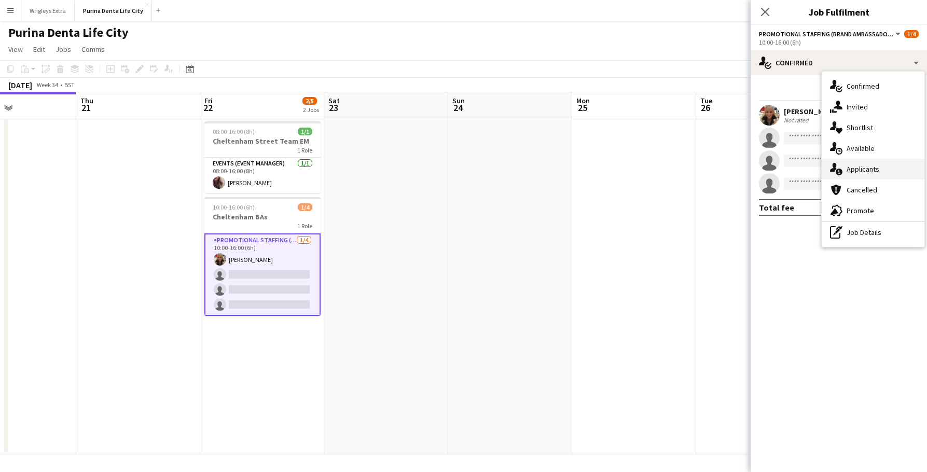
click at [890, 166] on div "single-neutral-actions-information Applicants" at bounding box center [873, 169] width 103 height 21
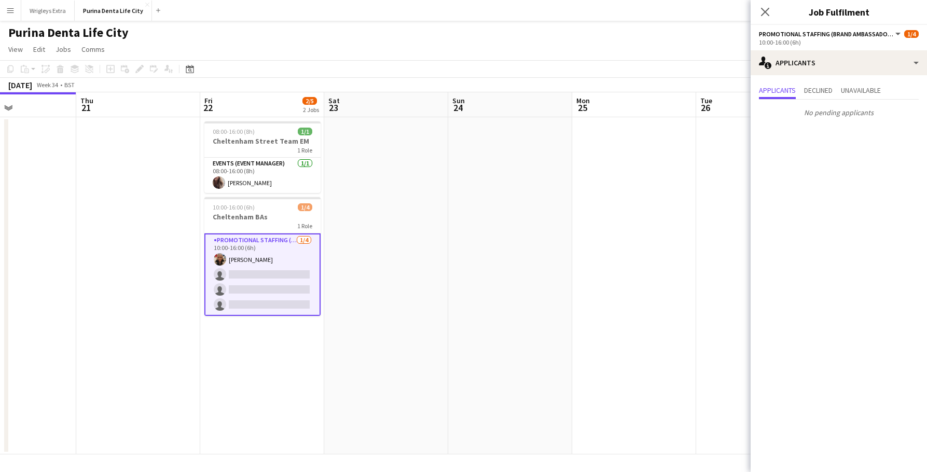
click at [592, 251] on app-date-cell at bounding box center [634, 285] width 124 height 337
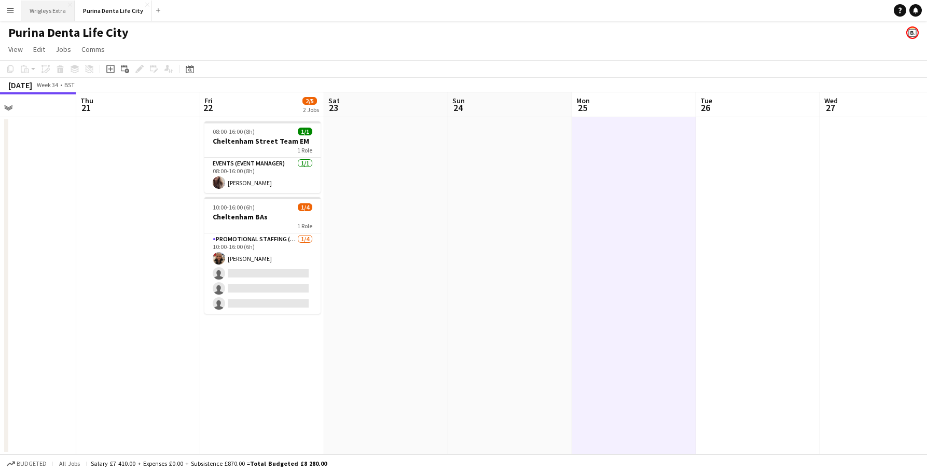
click at [33, 20] on button "Wrigleys Extra Close" at bounding box center [47, 11] width 53 height 20
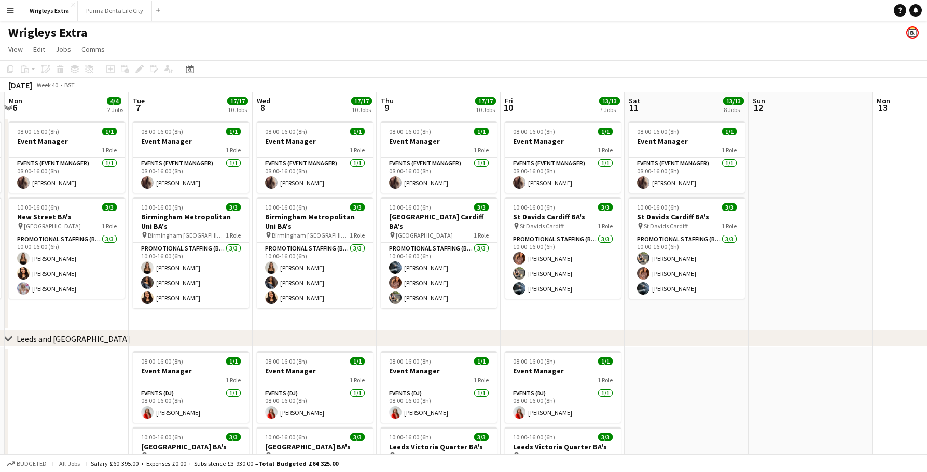
scroll to position [0, 369]
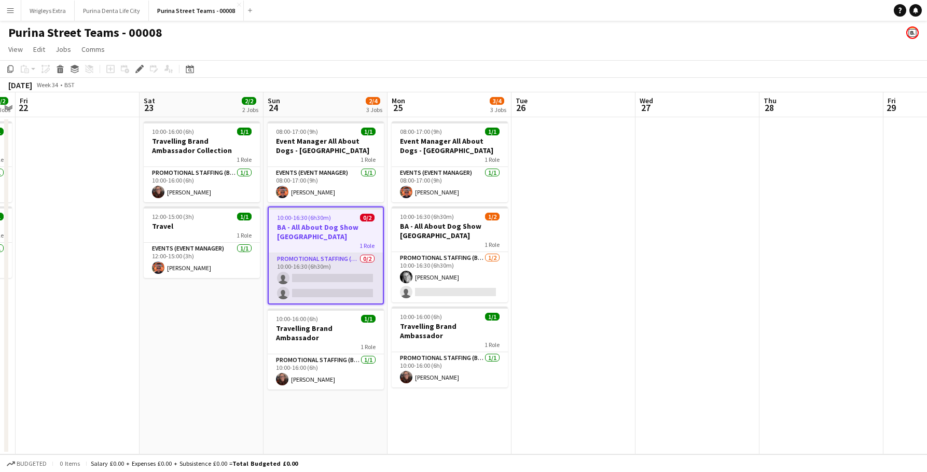
click at [357, 289] on app-card-role "Promotional Staffing (Brand Ambassadors) 0/2 10:00-16:30 (6h30m) single-neutral…" at bounding box center [326, 278] width 114 height 50
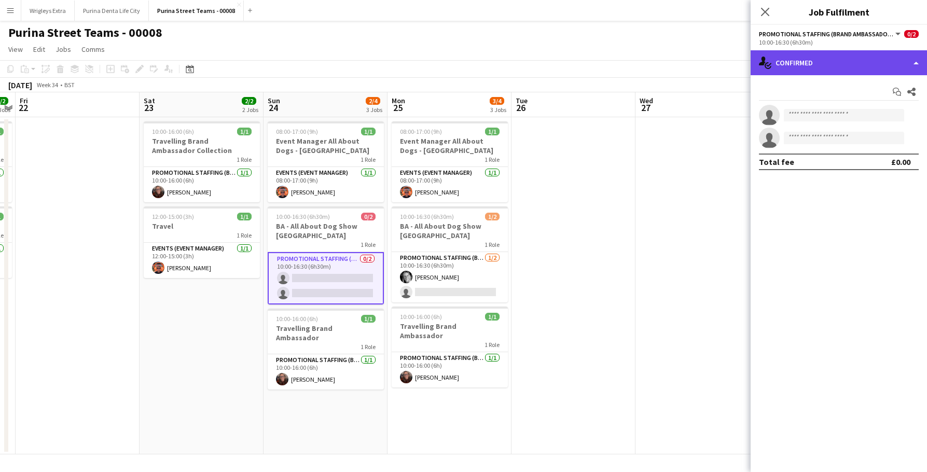
click at [814, 66] on div "single-neutral-actions-check-2 Confirmed" at bounding box center [839, 62] width 176 height 25
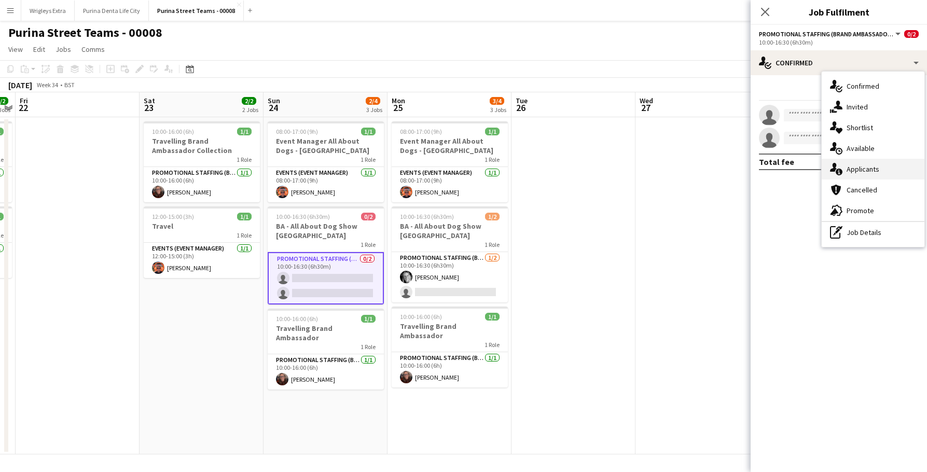
click at [870, 175] on div "single-neutral-actions-information Applicants" at bounding box center [873, 169] width 103 height 21
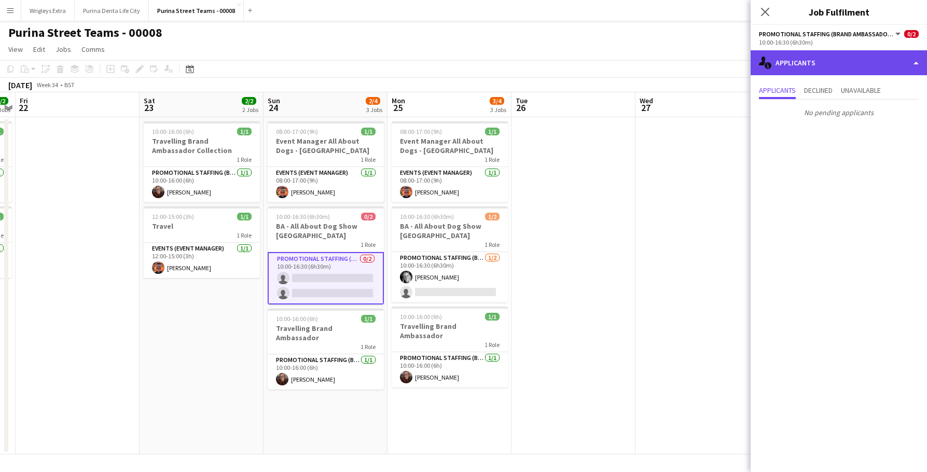
click at [838, 57] on div "single-neutral-actions-information Applicants" at bounding box center [839, 62] width 176 height 25
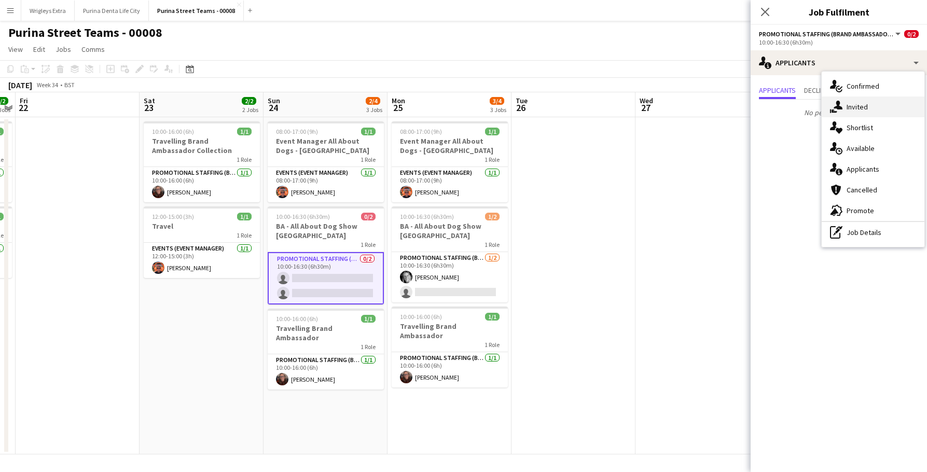
click at [858, 110] on div "single-neutral-actions-share-1 Invited" at bounding box center [873, 107] width 103 height 21
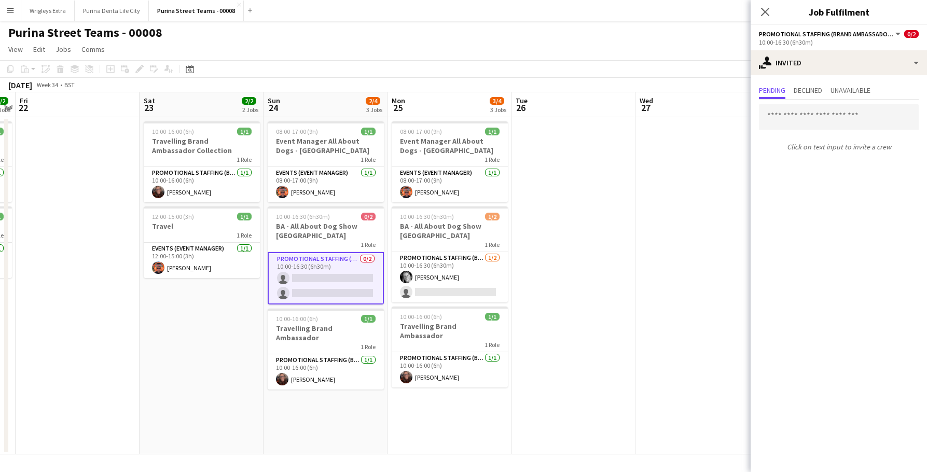
click at [661, 76] on app-toolbar "Copy Paste Paste Command V Paste with crew Command Shift V Paste linked Job [GE…" at bounding box center [463, 69] width 927 height 18
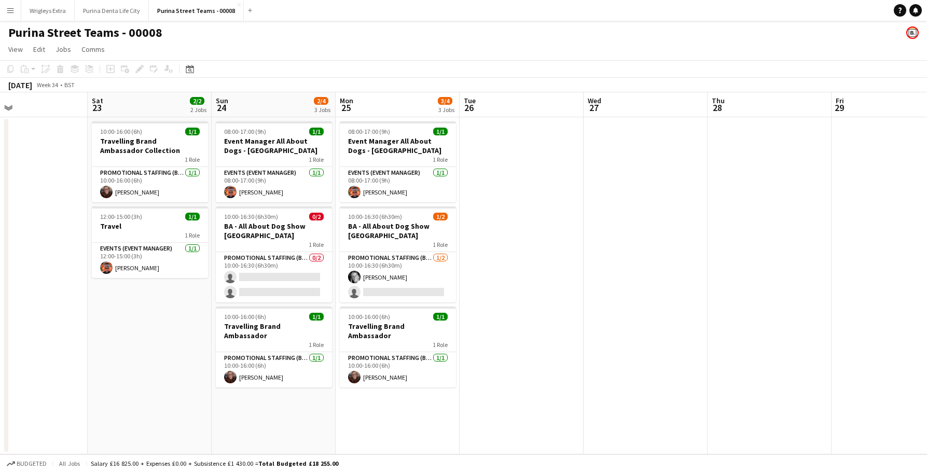
scroll to position [0, 399]
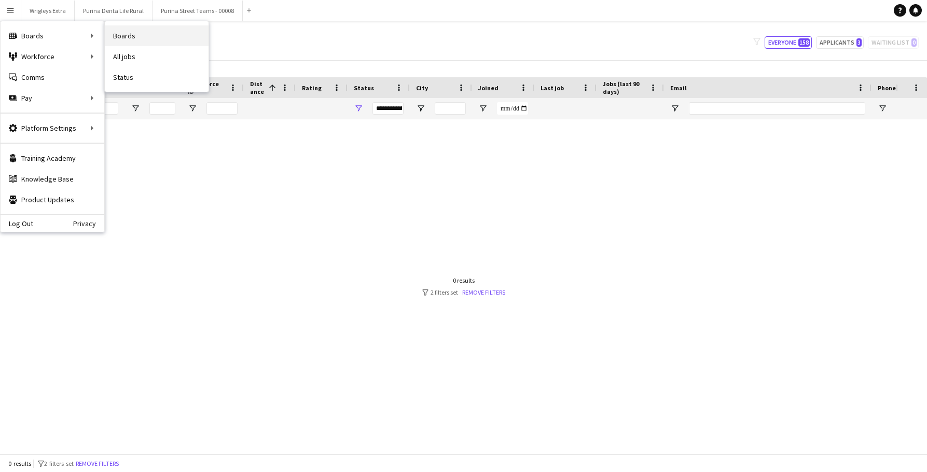
click at [112, 37] on link "Boards" at bounding box center [157, 35] width 104 height 21
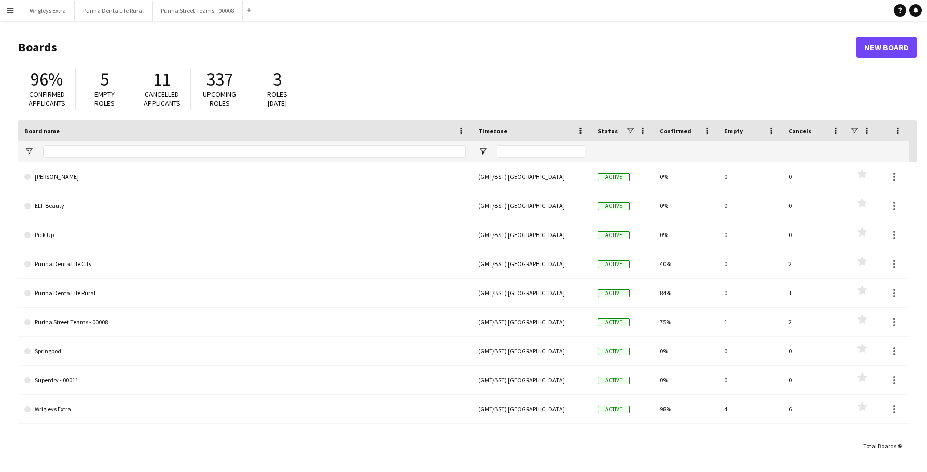
click at [11, 14] on app-icon "Menu" at bounding box center [10, 10] width 8 height 8
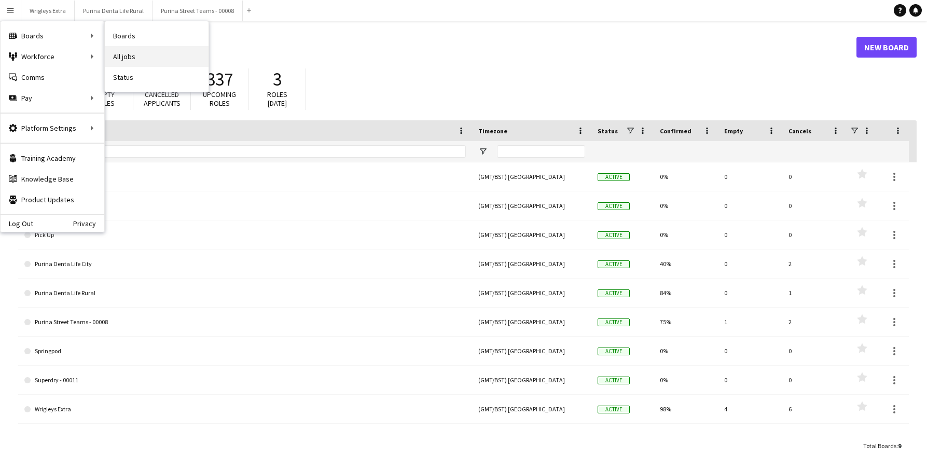
click at [155, 56] on link "All jobs" at bounding box center [157, 56] width 104 height 21
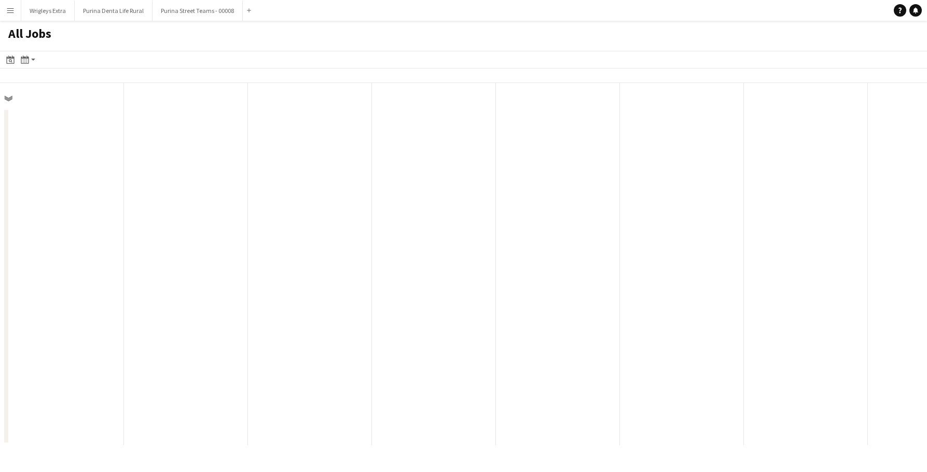
scroll to position [0, 248]
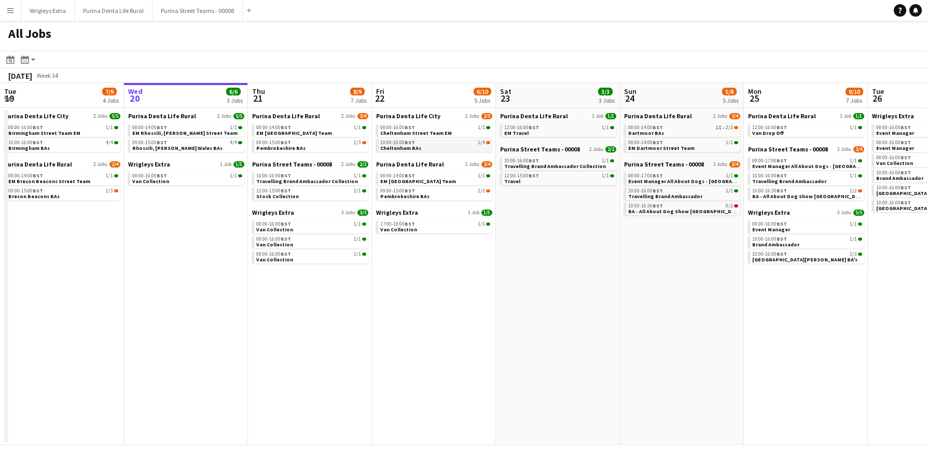
click at [453, 145] on link "10:00-16:00 BST 1/4 Cheltenham BAs" at bounding box center [435, 145] width 110 height 12
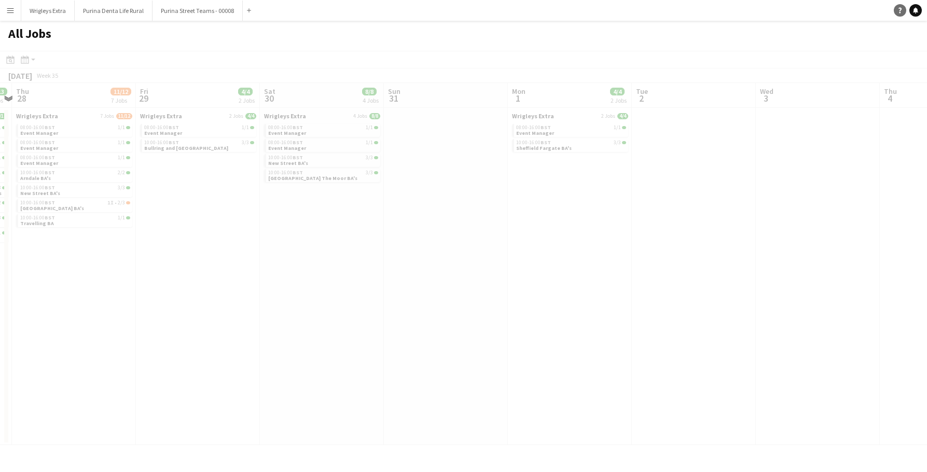
scroll to position [0, 373]
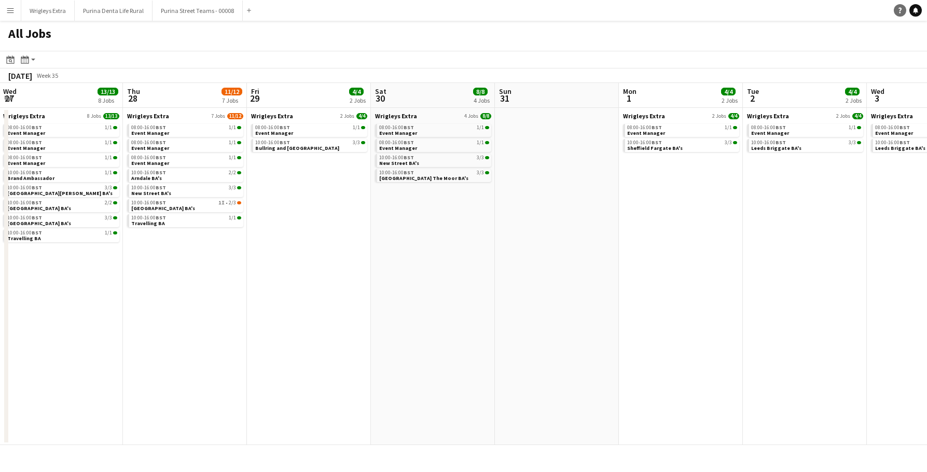
click at [11, 12] on app-icon "Menu" at bounding box center [10, 10] width 8 height 8
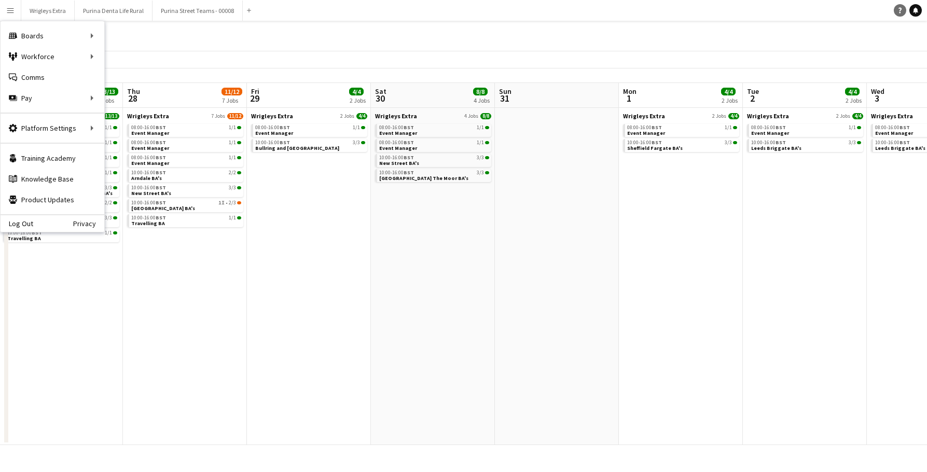
click at [11, 12] on app-icon "Menu" at bounding box center [10, 10] width 8 height 8
click at [134, 39] on link "Boards" at bounding box center [157, 35] width 104 height 21
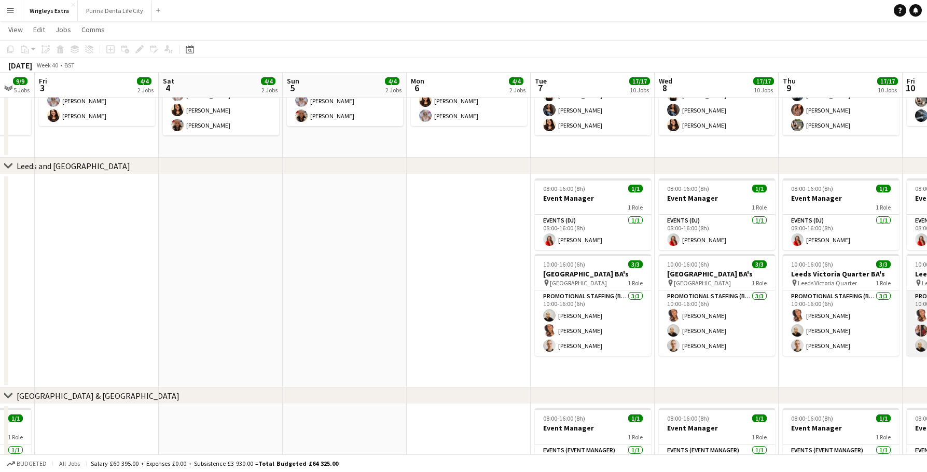
scroll to position [0, 314]
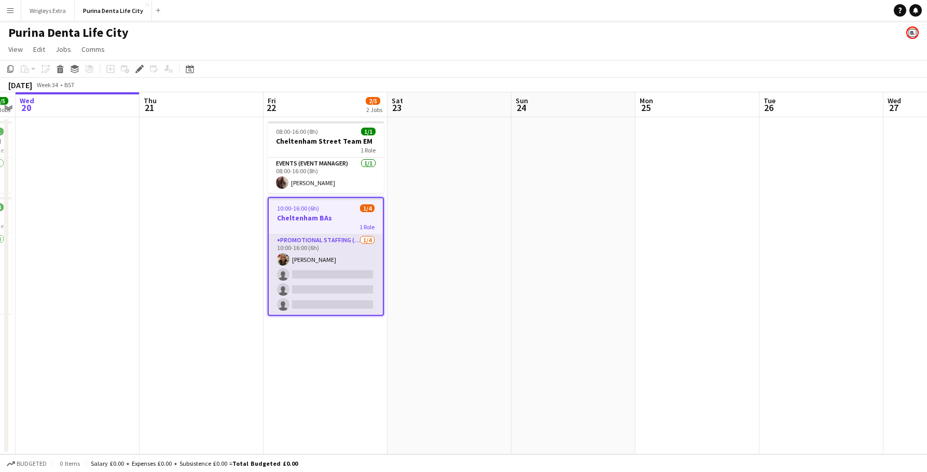
click at [332, 279] on app-card-role "Promotional Staffing (Brand Ambassadors) [DATE] 10:00-16:00 (6h) [PERSON_NAME] …" at bounding box center [326, 275] width 114 height 80
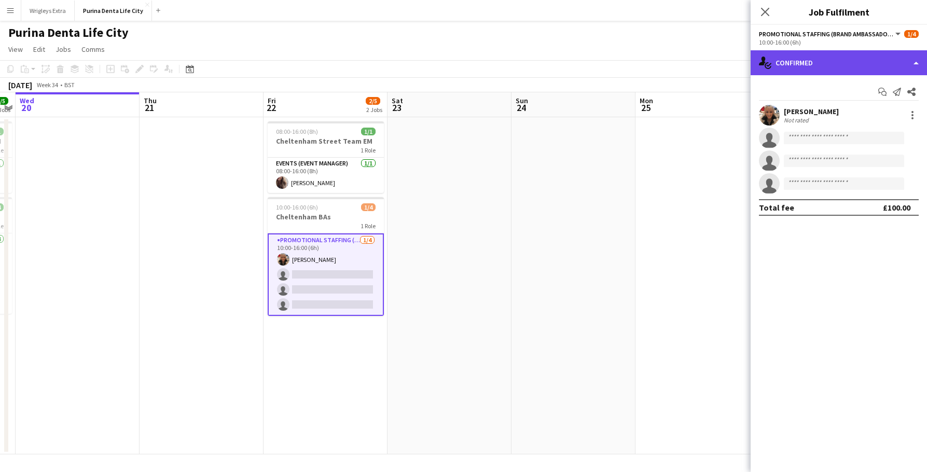
click at [800, 64] on div "single-neutral-actions-check-2 Confirmed" at bounding box center [839, 62] width 176 height 25
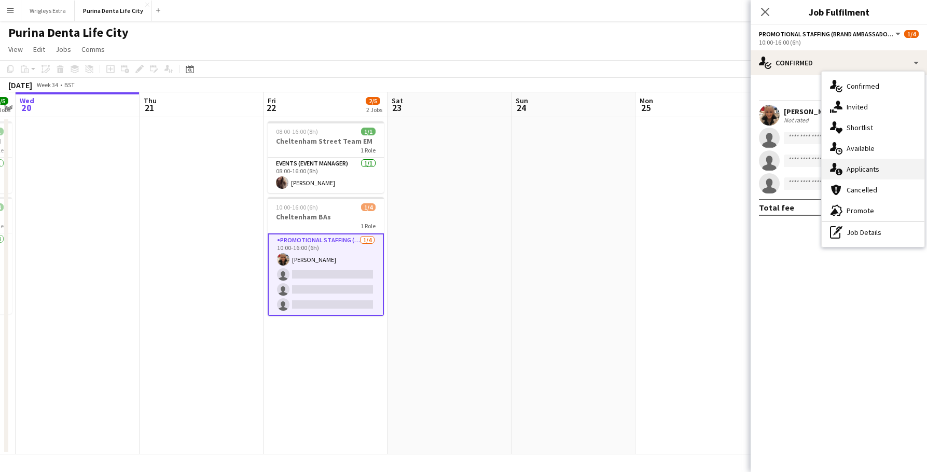
click at [882, 177] on div "single-neutral-actions-information Applicants" at bounding box center [873, 169] width 103 height 21
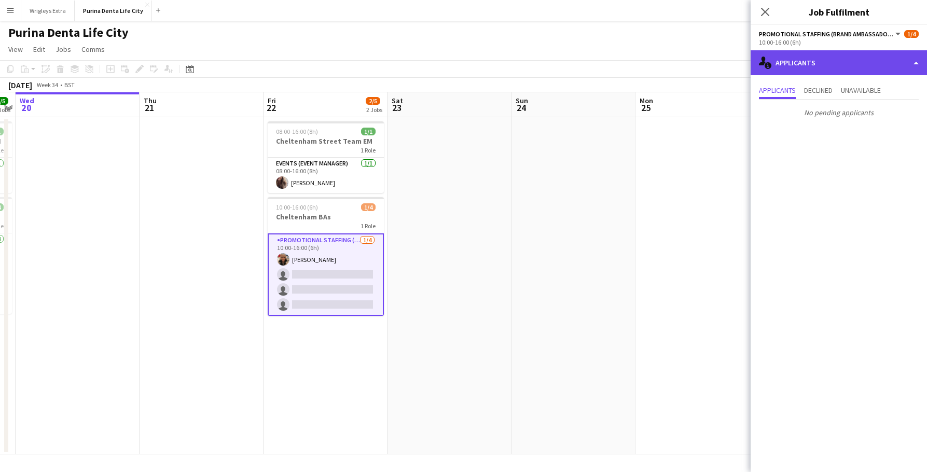
click at [829, 62] on div "single-neutral-actions-information Applicants" at bounding box center [839, 62] width 176 height 25
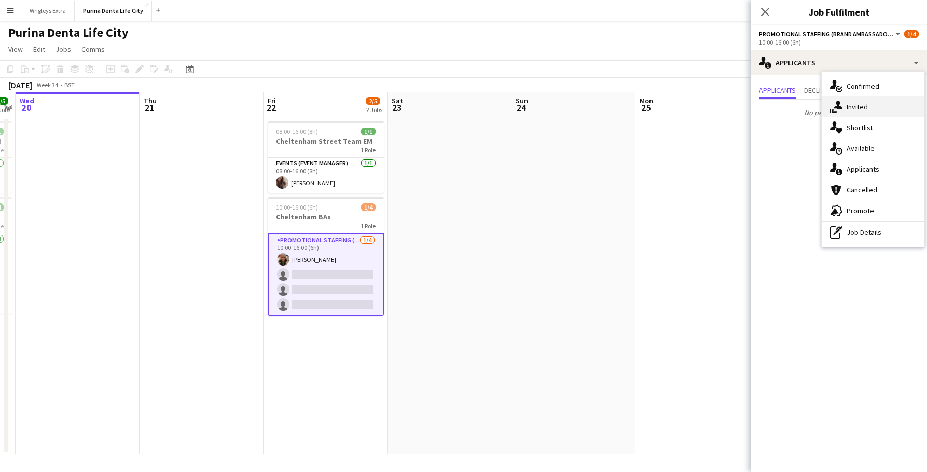
click at [848, 102] on div "single-neutral-actions-share-1 Invited" at bounding box center [873, 107] width 103 height 21
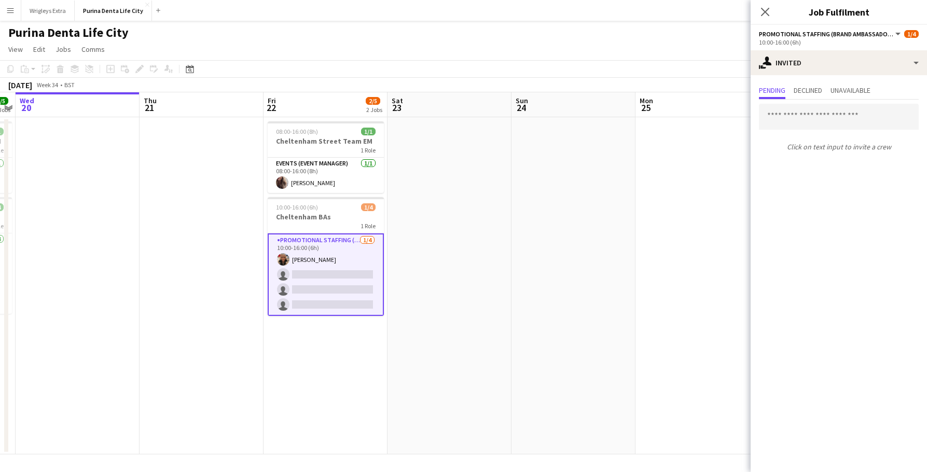
click at [614, 36] on div "Purina Denta Life City" at bounding box center [463, 31] width 927 height 20
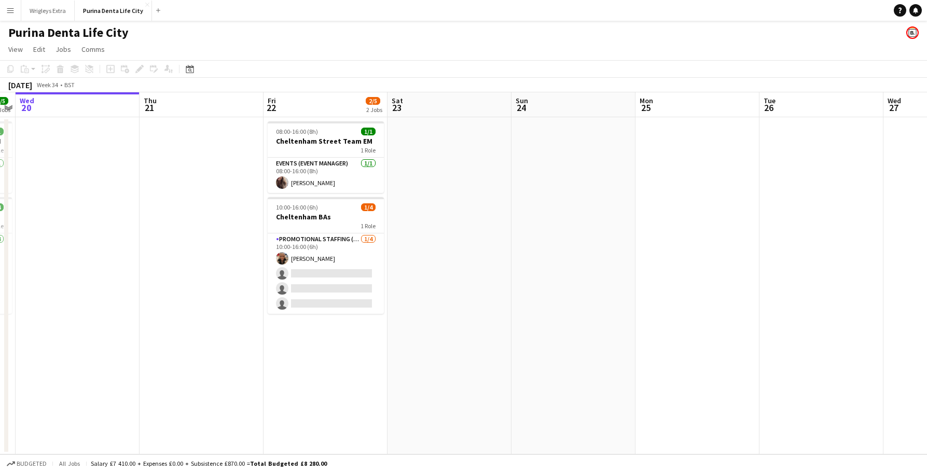
click at [483, 160] on app-date-cell at bounding box center [450, 285] width 124 height 337
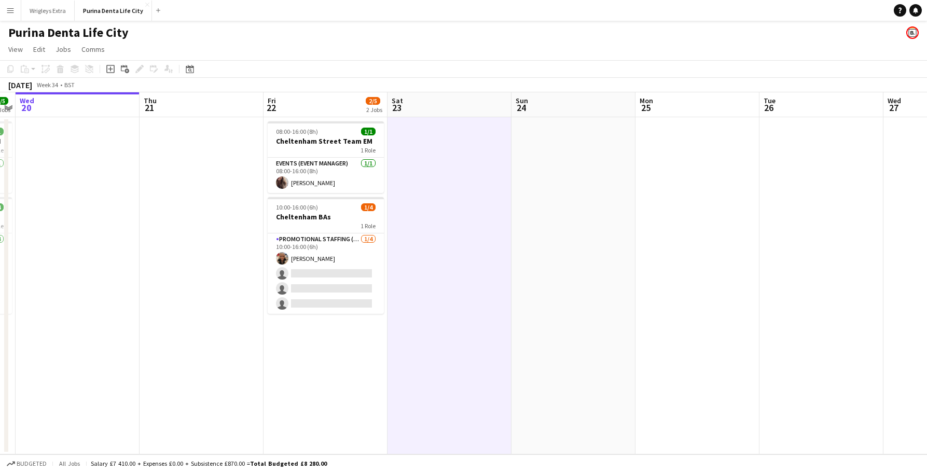
click at [649, 196] on app-date-cell at bounding box center [698, 285] width 124 height 337
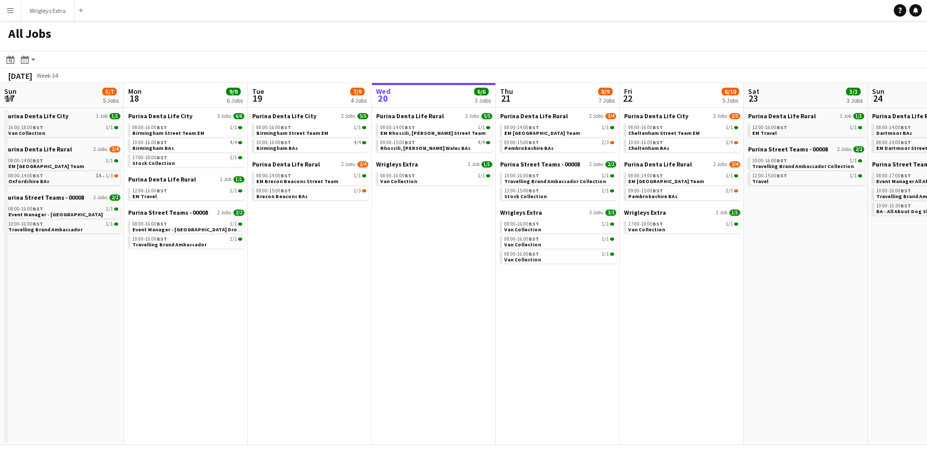
scroll to position [0, 301]
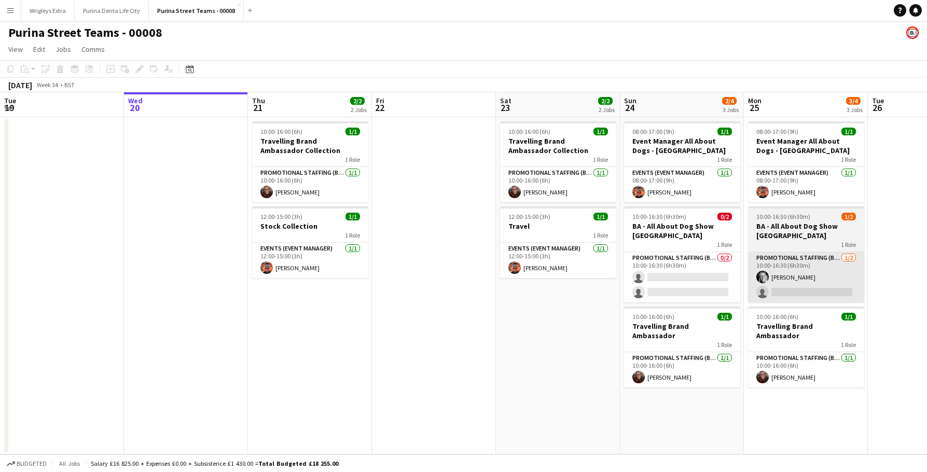
scroll to position [0, 399]
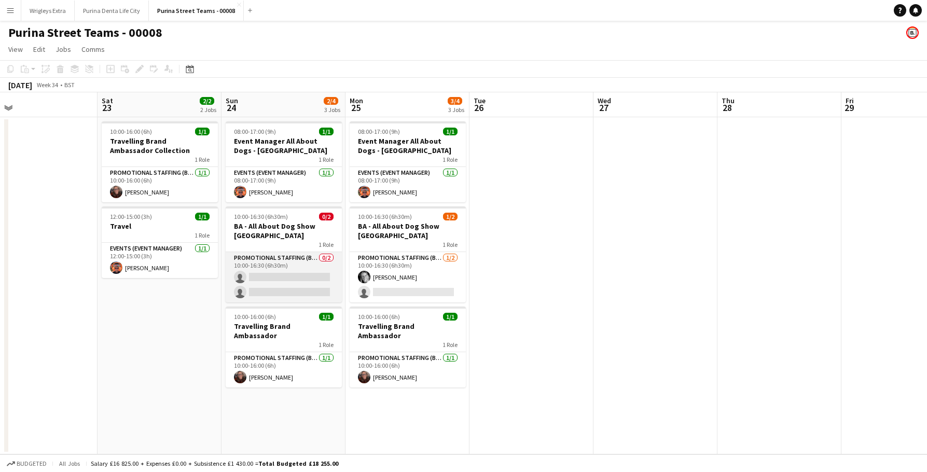
click at [308, 282] on app-card-role "Promotional Staffing (Brand Ambassadors) 0/2 10:00-16:30 (6h30m) single-neutral…" at bounding box center [284, 277] width 116 height 50
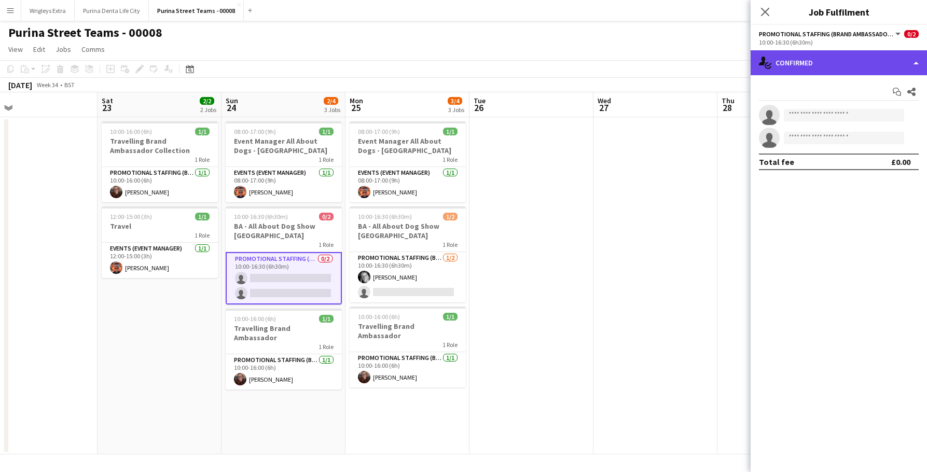
click at [810, 59] on div "single-neutral-actions-check-2 Confirmed" at bounding box center [839, 62] width 176 height 25
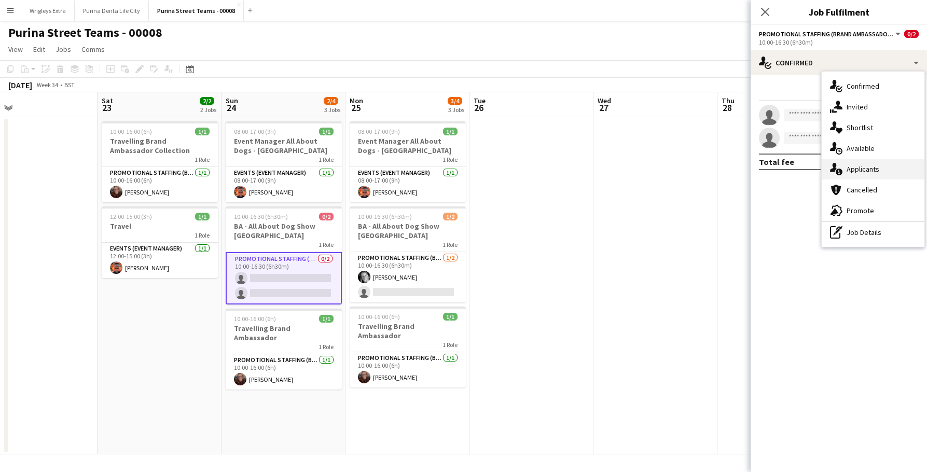
click at [858, 169] on div "single-neutral-actions-information Applicants" at bounding box center [873, 169] width 103 height 21
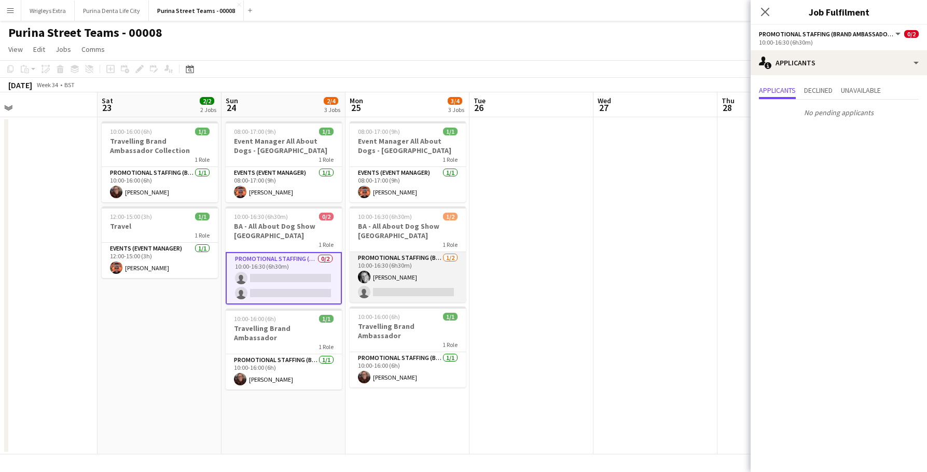
click at [422, 297] on app-card-role "Promotional Staffing (Brand Ambassadors) [DATE] 10:00-16:30 (6h30m) [PERSON_NAM…" at bounding box center [408, 277] width 116 height 50
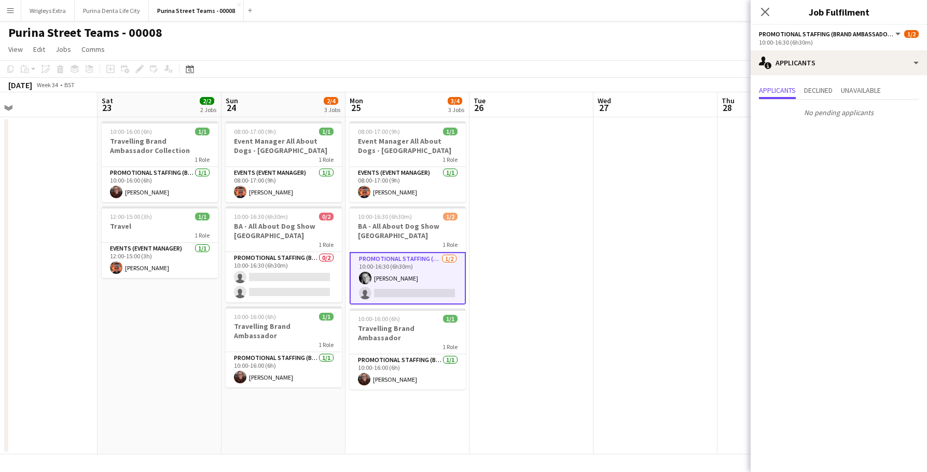
click at [612, 65] on app-toolbar "Copy Paste Paste Command V Paste with crew Command Shift V Paste linked Job [GE…" at bounding box center [463, 69] width 927 height 18
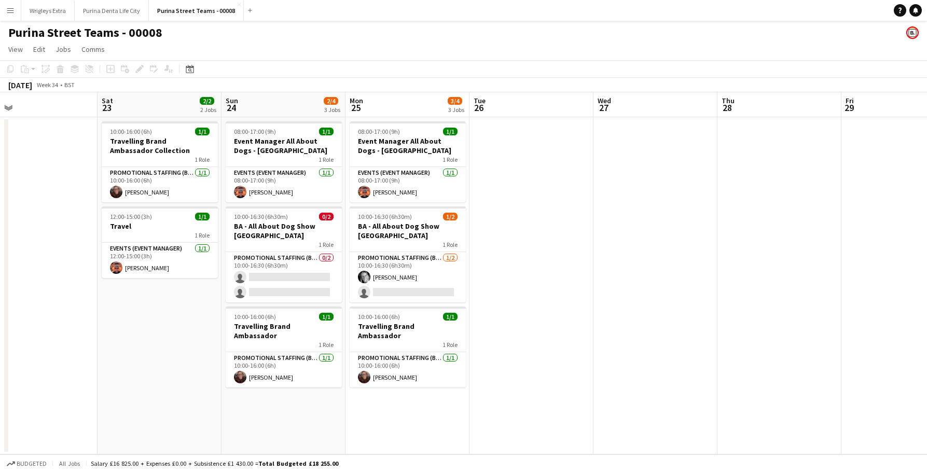
scroll to position [0, 0]
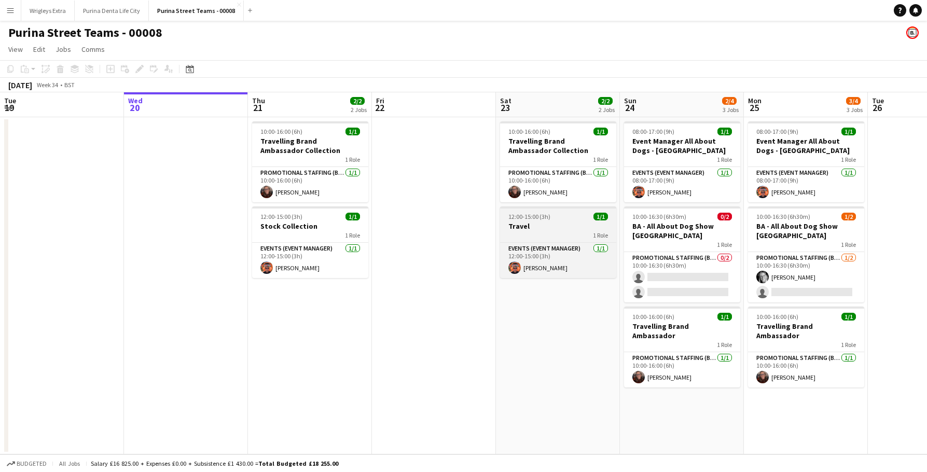
scroll to position [0, 399]
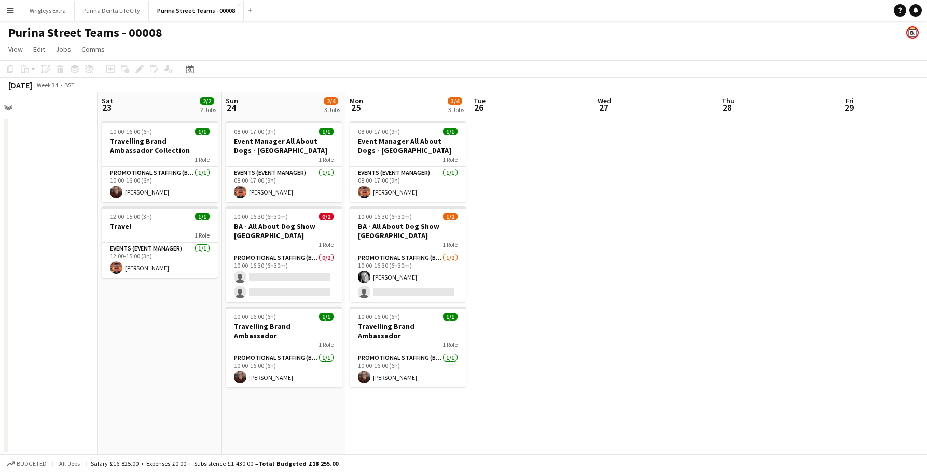
click at [221, 103] on app-board-header-date "Sat 23 2/2 2 Jobs" at bounding box center [160, 104] width 124 height 25
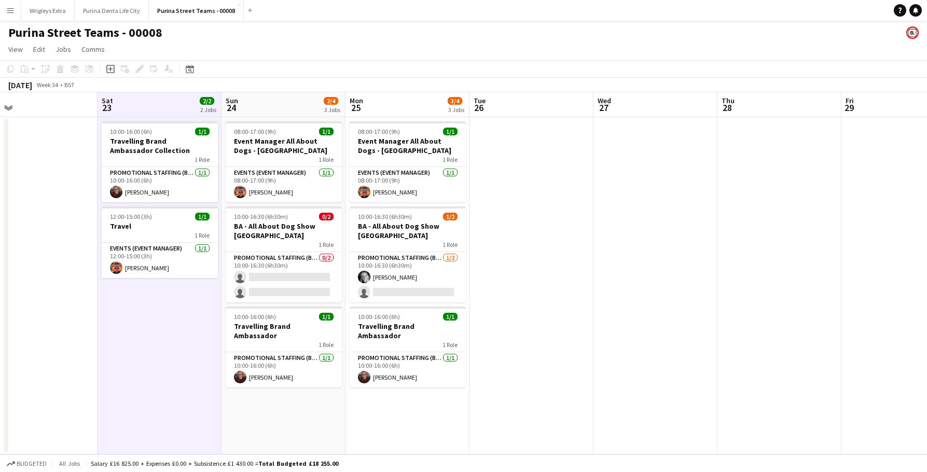
click at [10, 8] on app-icon "Menu" at bounding box center [10, 10] width 8 height 8
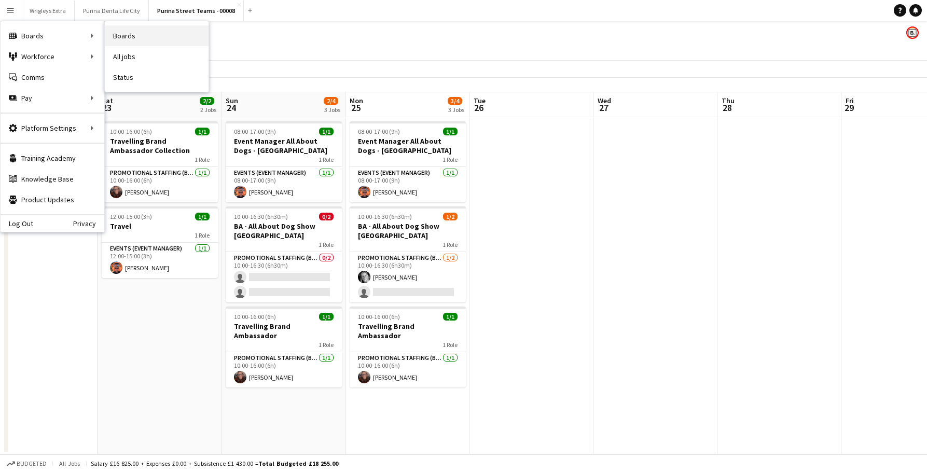
click at [136, 36] on link "Boards" at bounding box center [157, 35] width 104 height 21
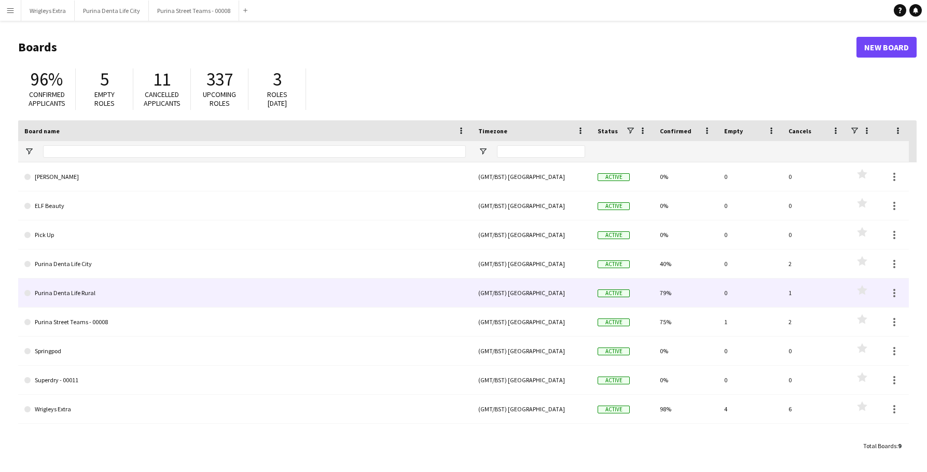
drag, startPoint x: 130, startPoint y: 278, endPoint x: 132, endPoint y: 290, distance: 11.6
click at [132, 288] on div "Brad (GMT/BST) London Active 0% 0 0 Favourites ELF Beauty (GMT/BST) London Acti…" at bounding box center [463, 293] width 891 height 262
click at [132, 291] on link "Purina Denta Life Rural" at bounding box center [245, 293] width 442 height 29
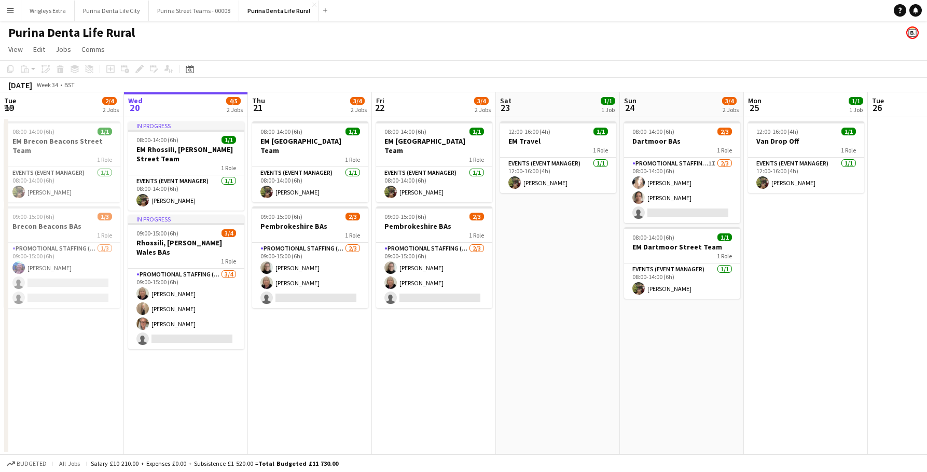
scroll to position [0, 269]
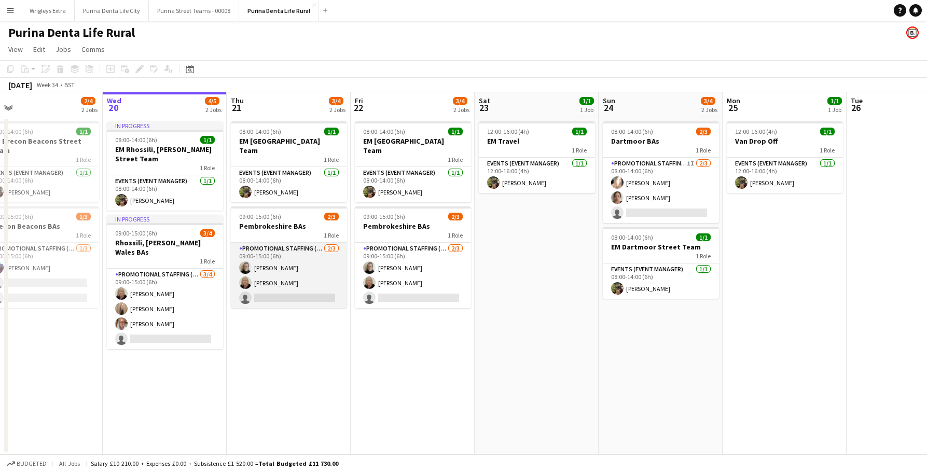
click at [304, 265] on app-card-role "Promotional Staffing (Brand Ambassadors) 2/3 09:00-15:00 (6h) Alison Barker Chr…" at bounding box center [289, 275] width 116 height 65
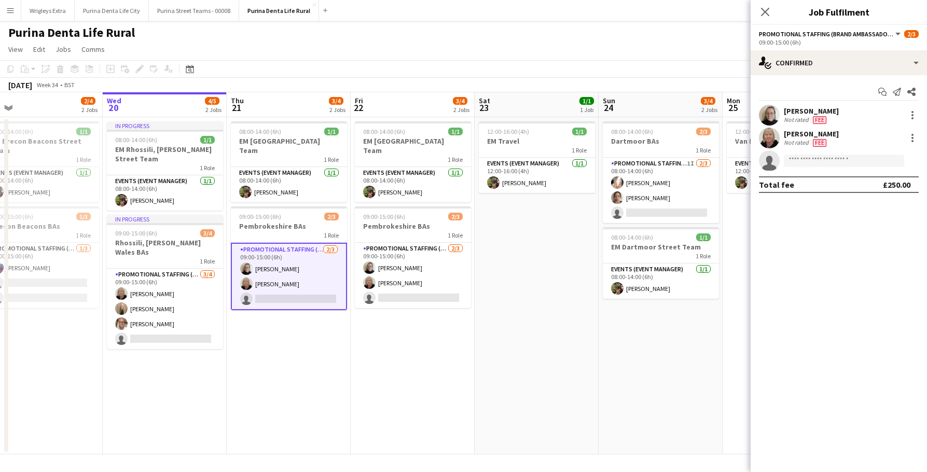
click at [765, 116] on app-user-avatar at bounding box center [769, 115] width 21 height 21
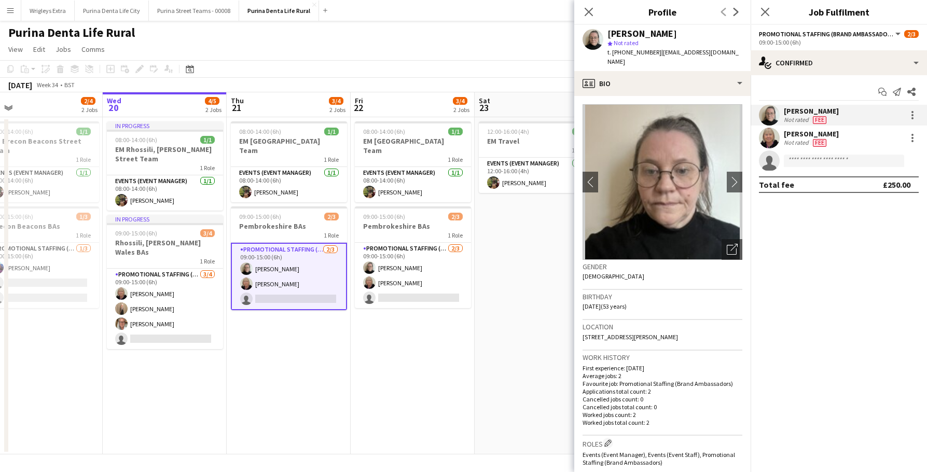
click at [520, 342] on app-date-cell "12:00-16:00 (4h) 1/1 EM Travel 1 Role Events (Event Manager) 1/1 12:00-16:00 (4…" at bounding box center [537, 285] width 124 height 337
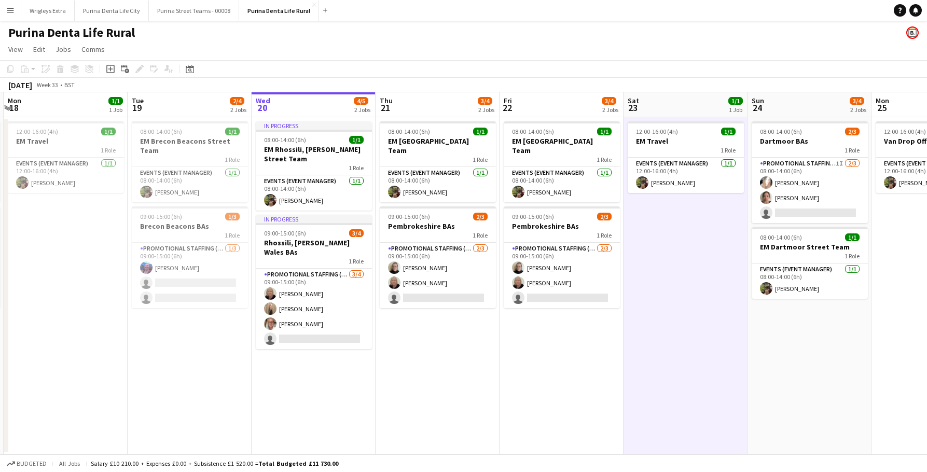
scroll to position [0, 367]
